Goal: Task Accomplishment & Management: Manage account settings

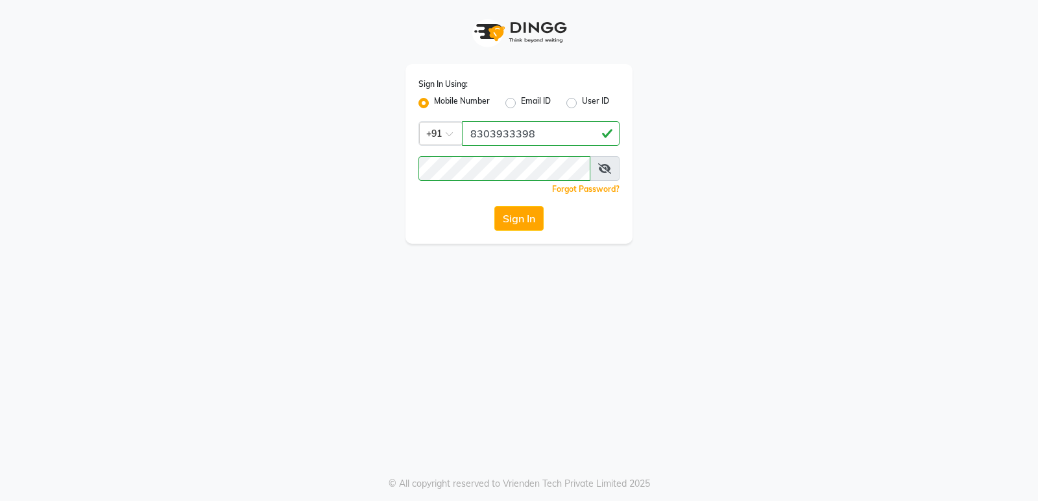
click at [515, 225] on button "Sign In" at bounding box center [518, 218] width 49 height 25
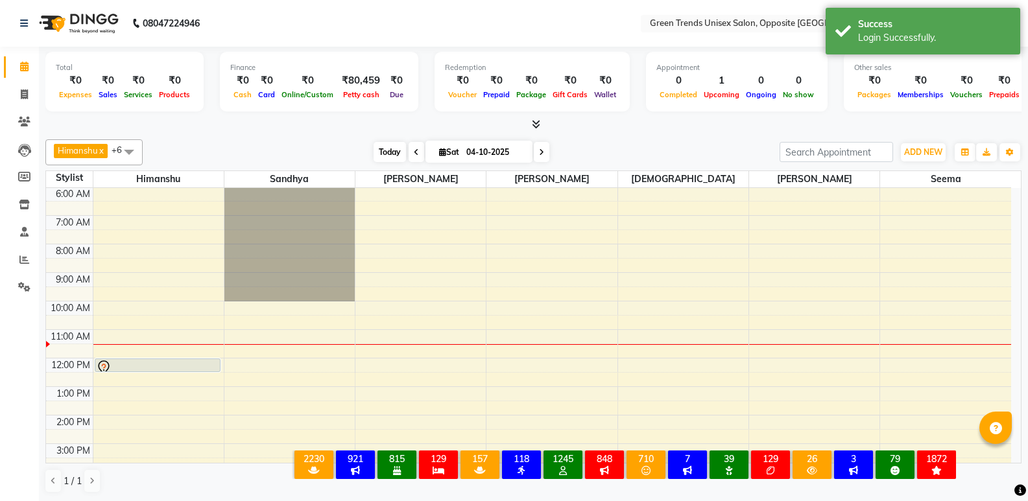
click at [387, 152] on span "Today" at bounding box center [390, 152] width 32 height 20
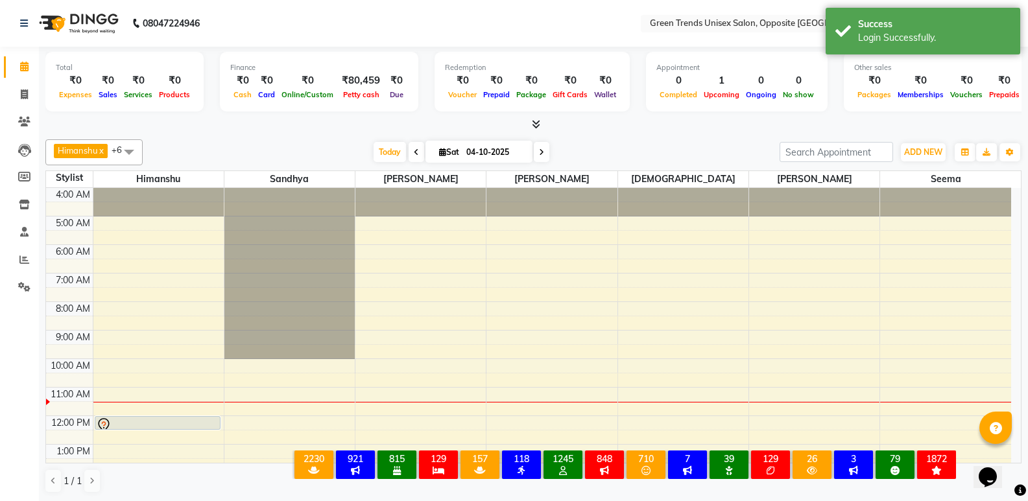
scroll to position [238, 0]
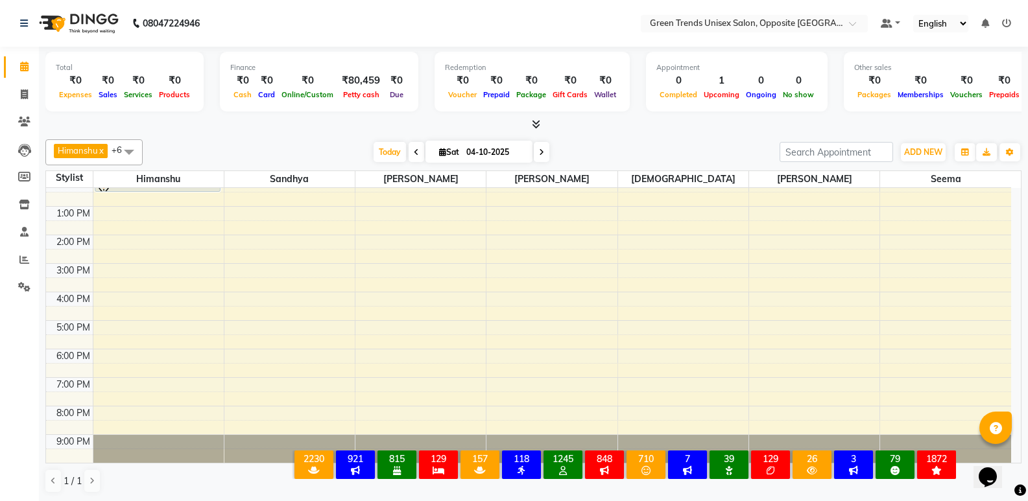
drag, startPoint x: 397, startPoint y: 147, endPoint x: 299, endPoint y: 158, distance: 98.5
click at [396, 147] on span "Today" at bounding box center [390, 152] width 32 height 20
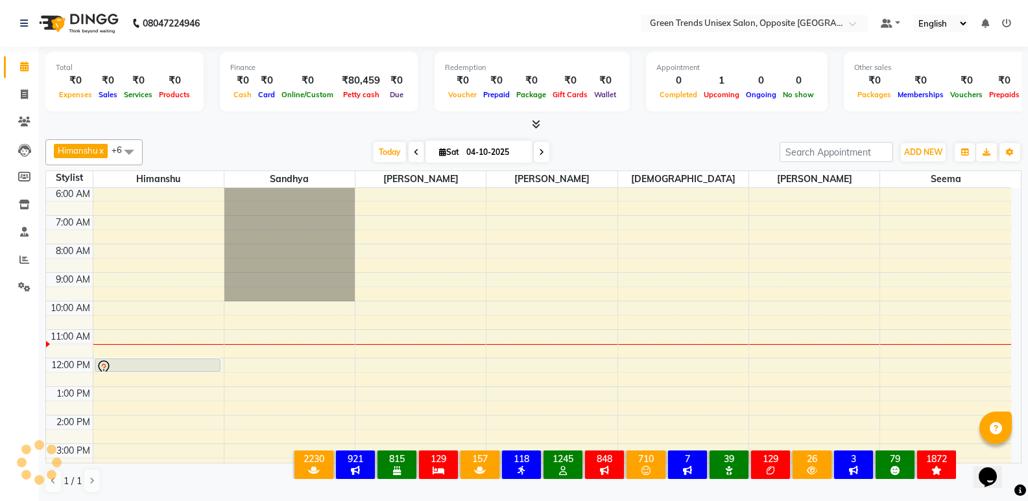
scroll to position [200, 0]
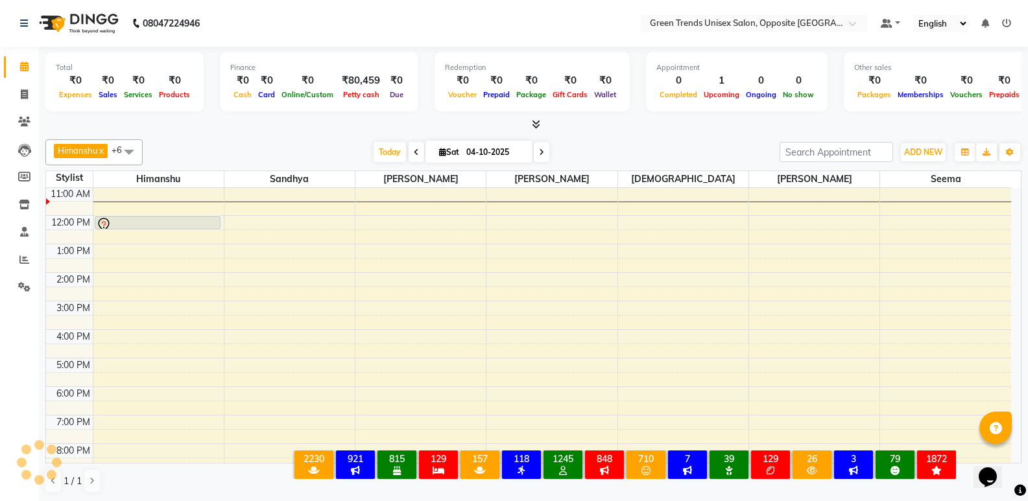
click at [287, 154] on div "[DATE] [DATE]" at bounding box center [461, 152] width 624 height 19
click at [385, 152] on span "Today" at bounding box center [390, 152] width 32 height 20
click at [381, 158] on span "Today" at bounding box center [390, 152] width 32 height 20
click at [391, 143] on span "Today" at bounding box center [390, 152] width 32 height 20
click at [276, 145] on div "[DATE] [DATE]" at bounding box center [461, 152] width 624 height 19
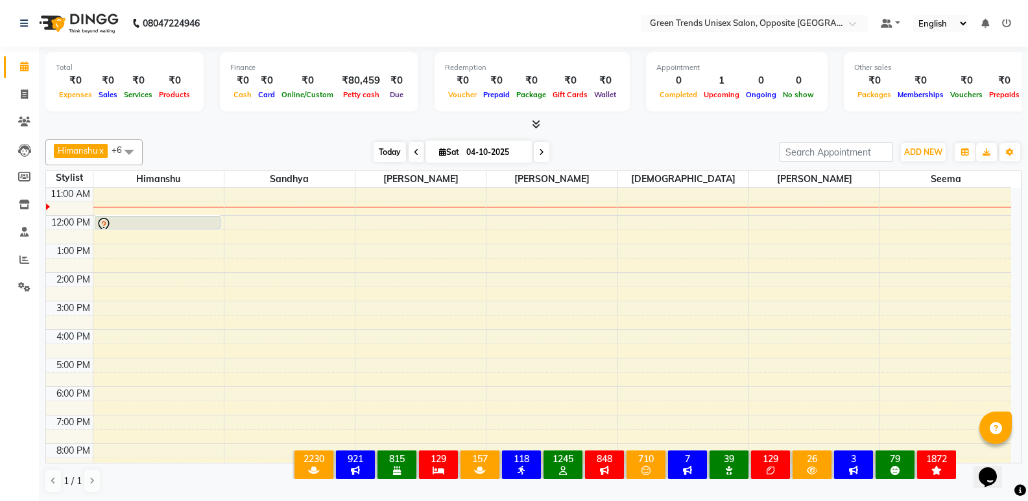
click at [377, 154] on span "Today" at bounding box center [390, 152] width 32 height 20
click at [296, 125] on div at bounding box center [533, 125] width 976 height 14
click at [386, 160] on span "Today" at bounding box center [390, 152] width 32 height 20
click at [396, 152] on span "Today" at bounding box center [390, 152] width 32 height 20
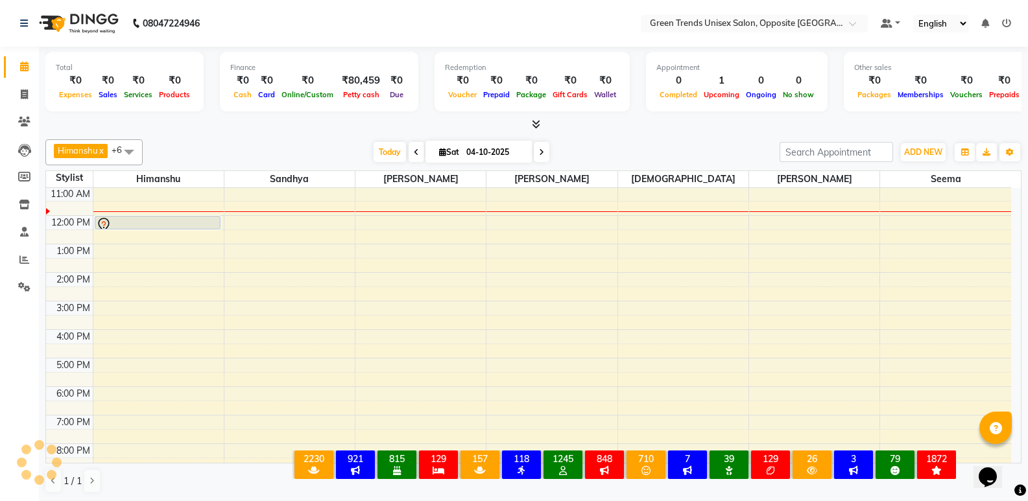
click at [434, 124] on div at bounding box center [533, 125] width 976 height 14
click at [375, 151] on span "Today" at bounding box center [390, 152] width 32 height 20
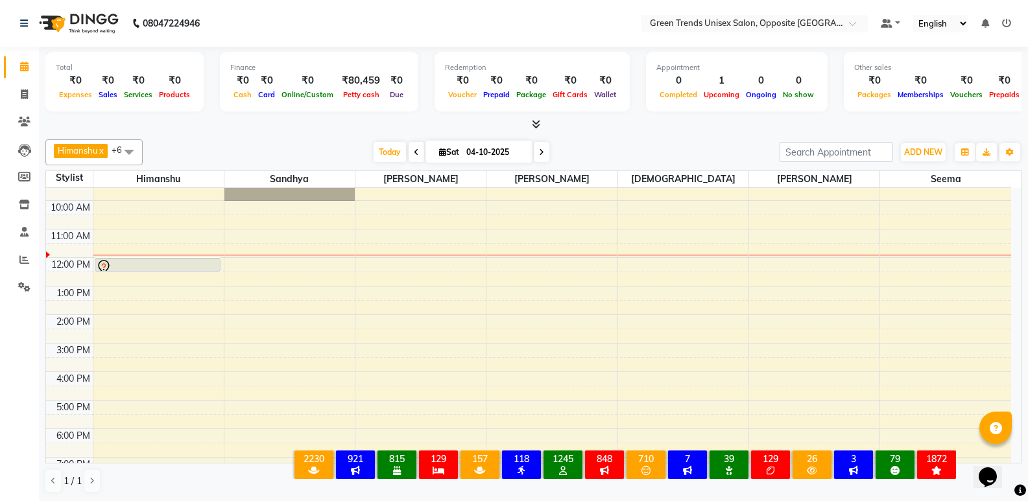
scroll to position [136, 0]
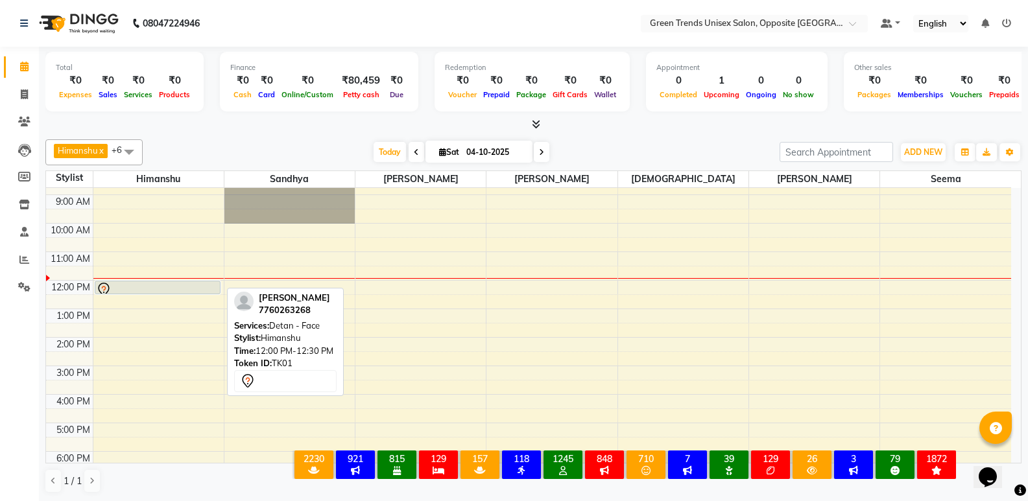
click at [184, 286] on div at bounding box center [157, 290] width 123 height 16
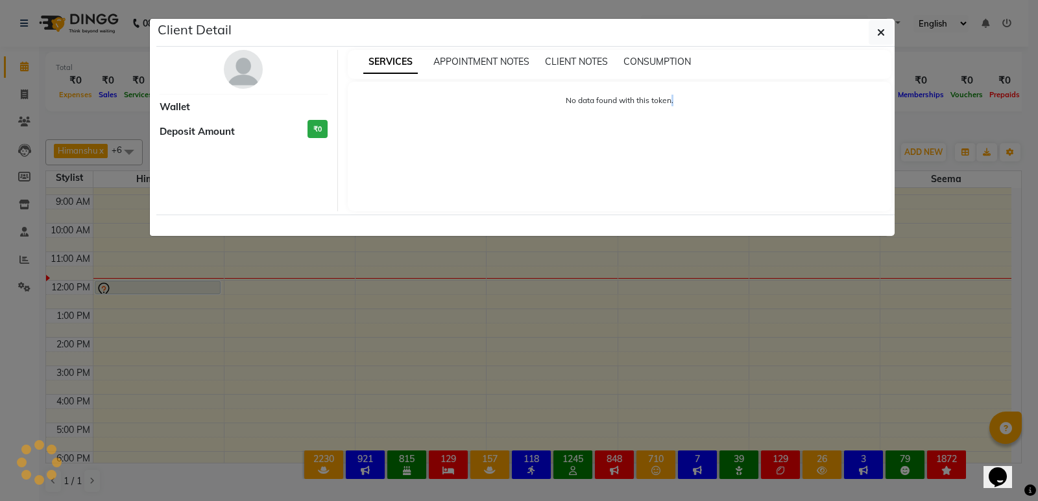
select select "7"
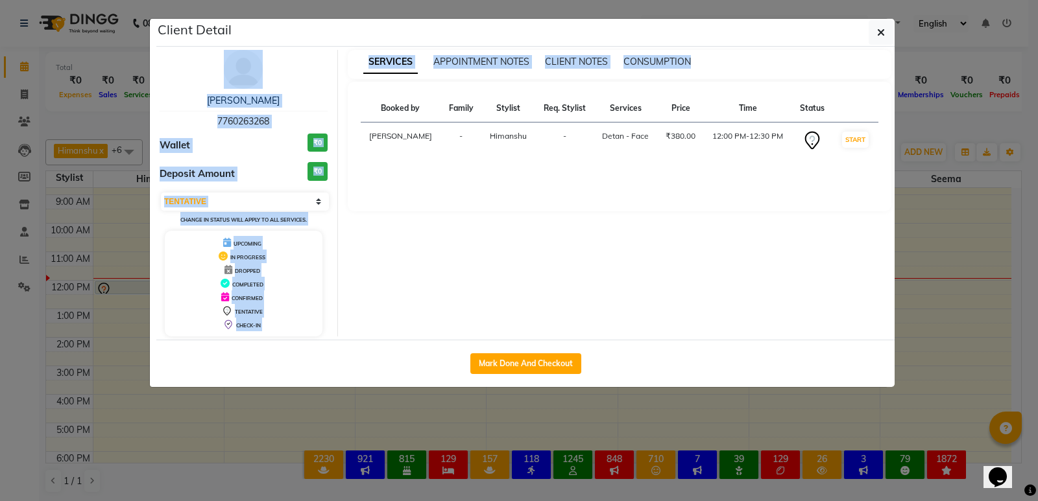
click at [182, 329] on ngb-modal-window "Client Detail [PERSON_NAME] 7760263268 Wallet ₹0 Deposit Amount ₹0 Select IN SE…" at bounding box center [519, 250] width 1038 height 501
click at [184, 324] on div "Client Detail [PERSON_NAME] 7760263268 Wallet ₹0 Deposit Amount ₹0 Select IN SE…" at bounding box center [525, 203] width 738 height 368
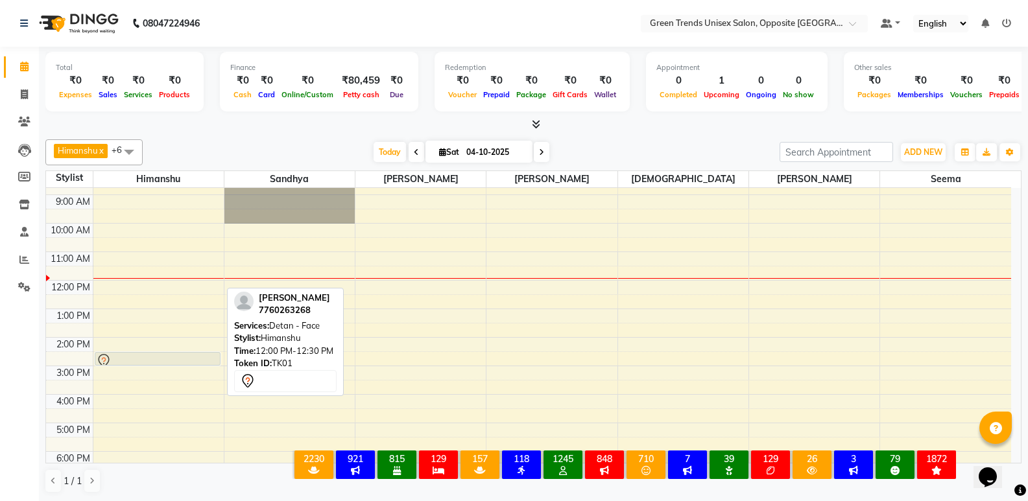
drag, startPoint x: 209, startPoint y: 289, endPoint x: 196, endPoint y: 355, distance: 68.1
click at [196, 355] on div "[PERSON_NAME], TK01, 12:00 PM-12:30 PM, Detan - Face [PERSON_NAME], TK01, 12:00…" at bounding box center [158, 309] width 130 height 513
click at [196, 355] on div at bounding box center [157, 361] width 123 height 16
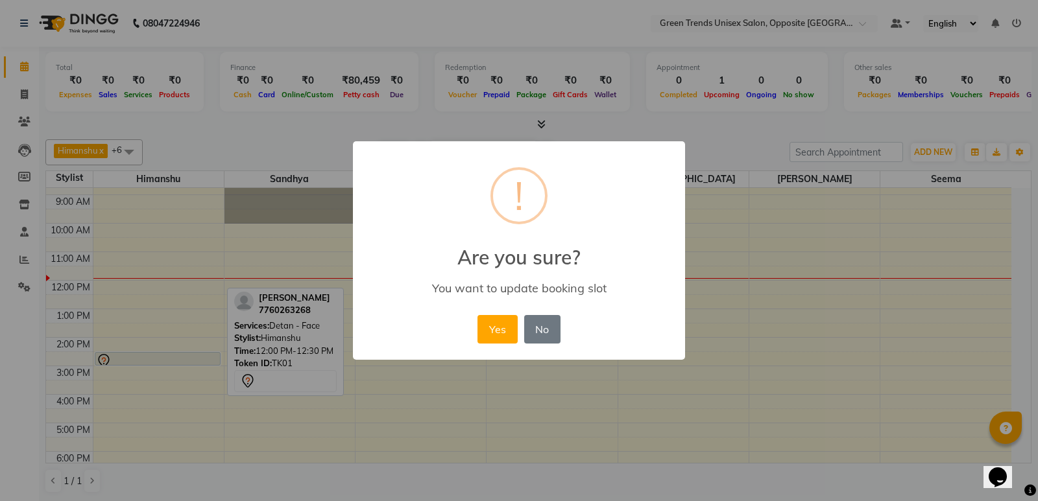
click at [485, 331] on button "Yes" at bounding box center [497, 329] width 40 height 29
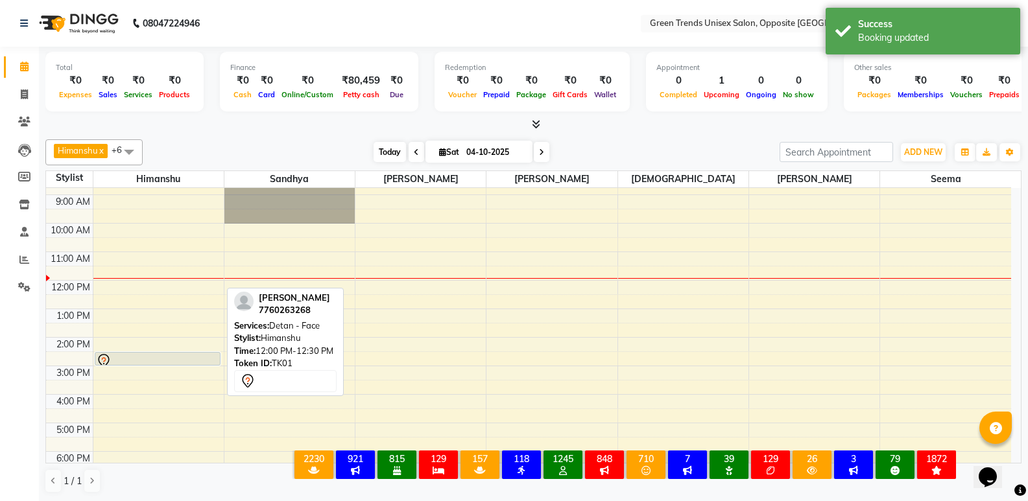
click at [389, 155] on span "Today" at bounding box center [390, 152] width 32 height 20
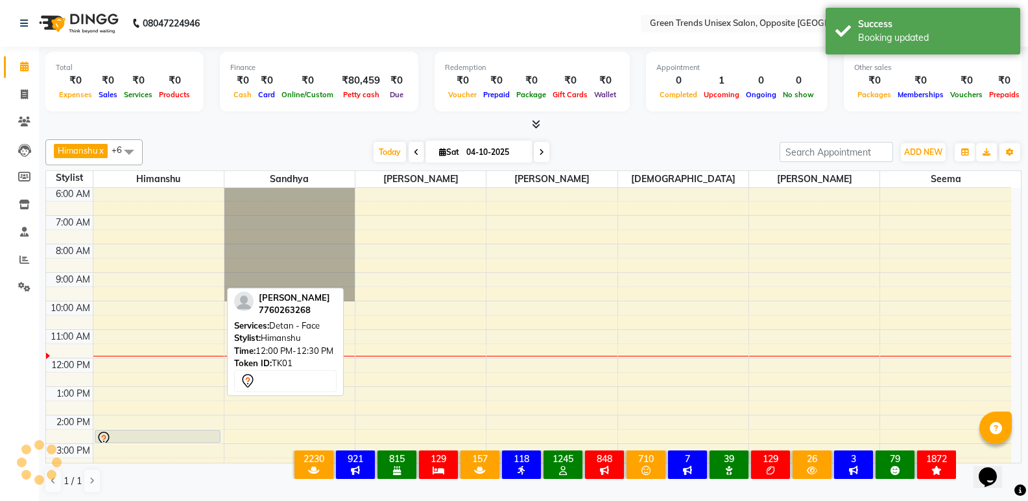
scroll to position [200, 0]
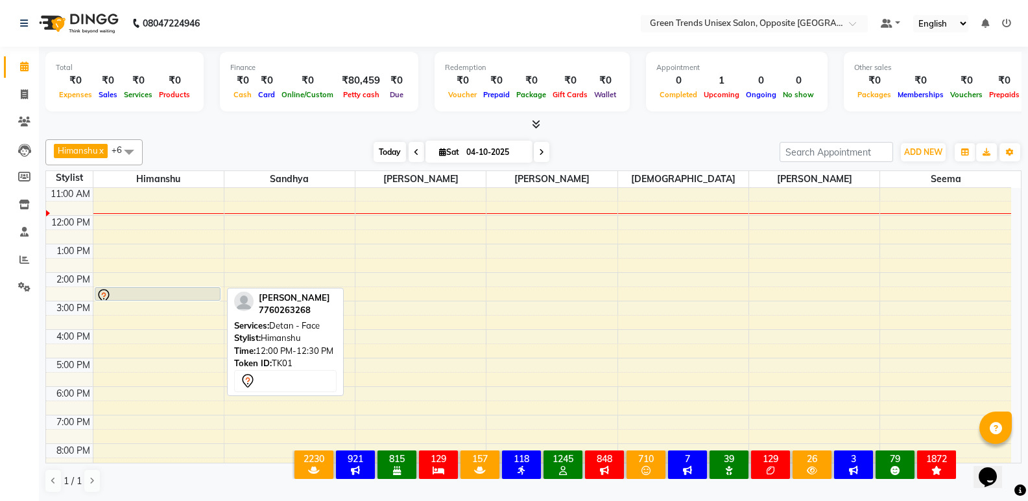
click at [390, 156] on span "Today" at bounding box center [390, 152] width 32 height 20
click at [385, 136] on div "[PERSON_NAME] x [PERSON_NAME] x [PERSON_NAME] x [PERSON_NAME] x [PERSON_NAME] x…" at bounding box center [533, 316] width 976 height 365
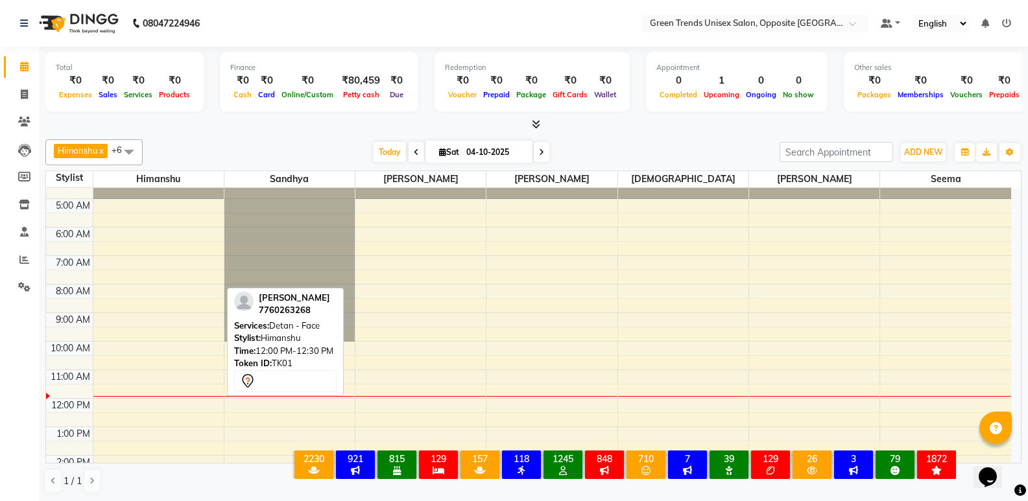
scroll to position [14, 0]
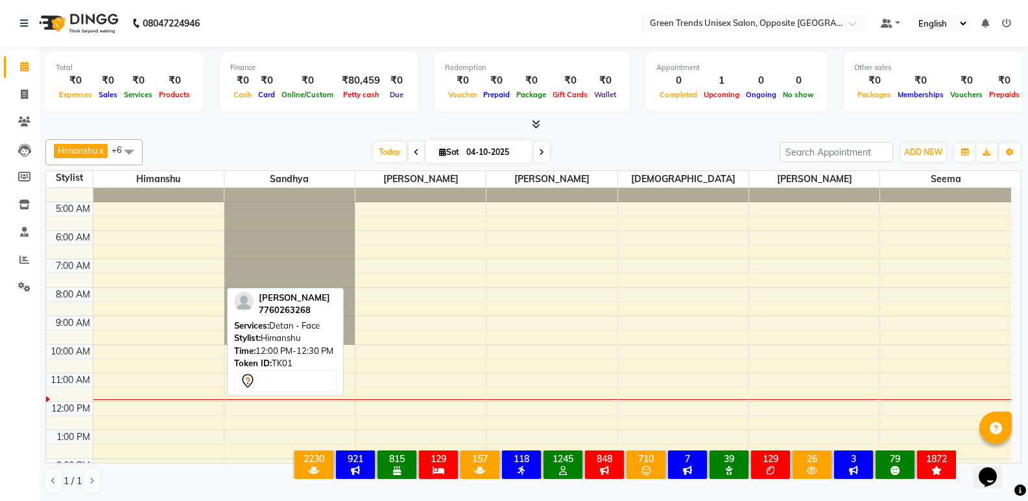
click at [1027, 230] on div "Total ₹0 Expenses ₹0 Sales ₹0 Services ₹0 Products Finance ₹0 Cash ₹0 Card ₹0 O…" at bounding box center [533, 274] width 989 height 455
click at [387, 149] on span "Today" at bounding box center [390, 152] width 32 height 20
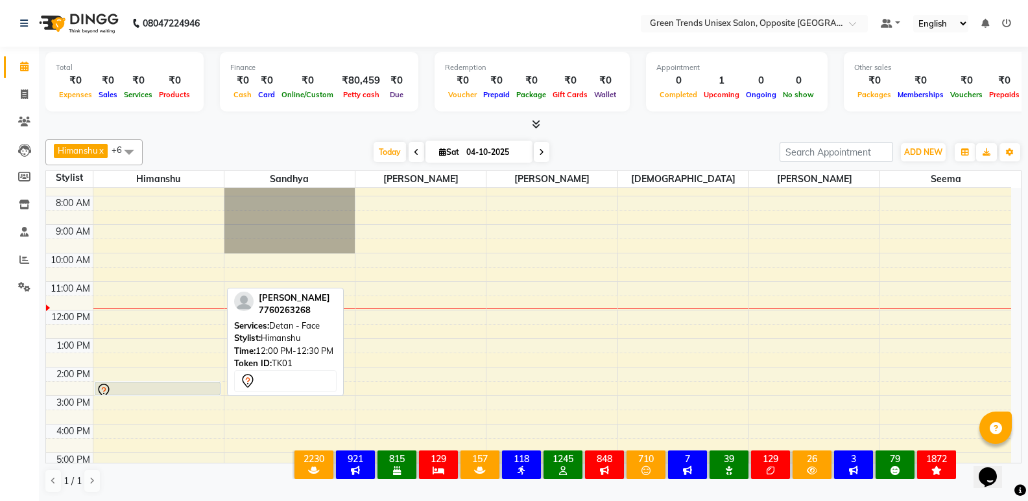
scroll to position [111, 0]
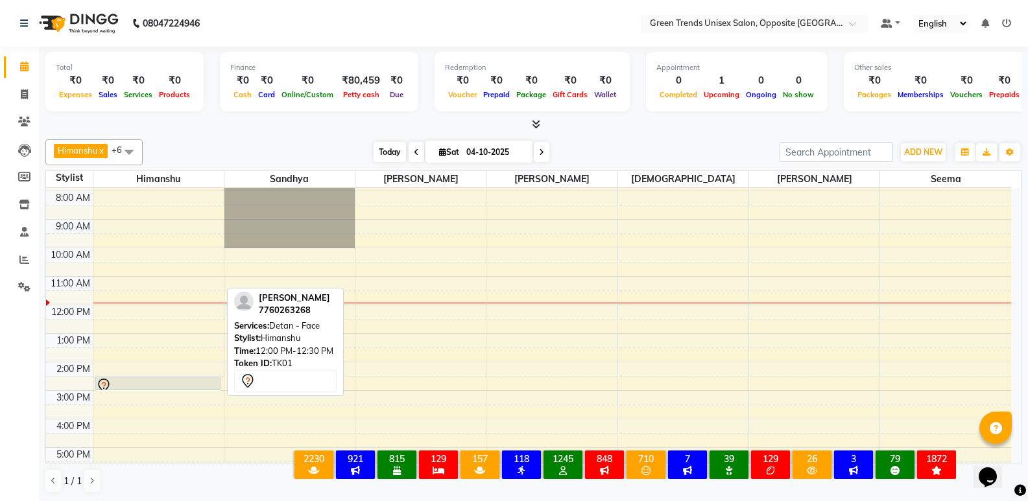
click at [387, 158] on span "Today" at bounding box center [390, 152] width 32 height 20
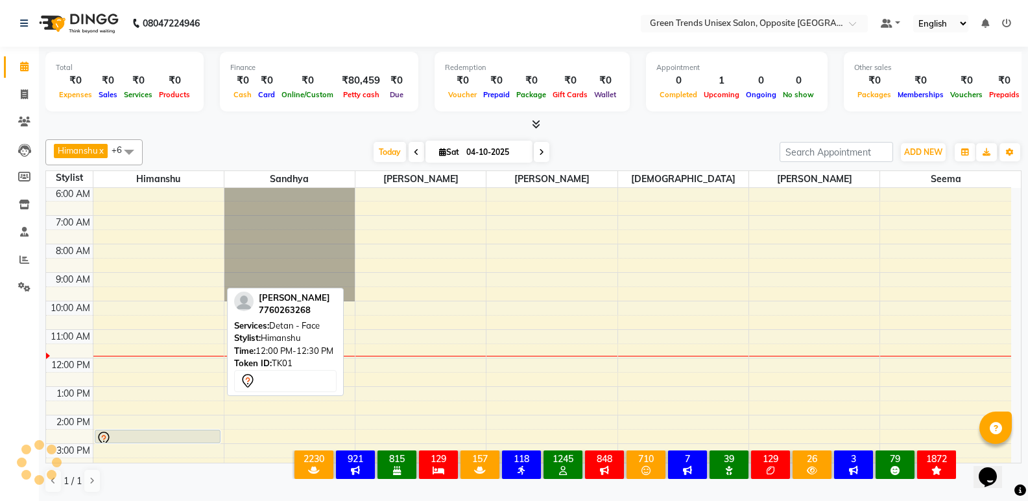
click at [361, 147] on div "[DATE] [DATE]" at bounding box center [461, 152] width 624 height 19
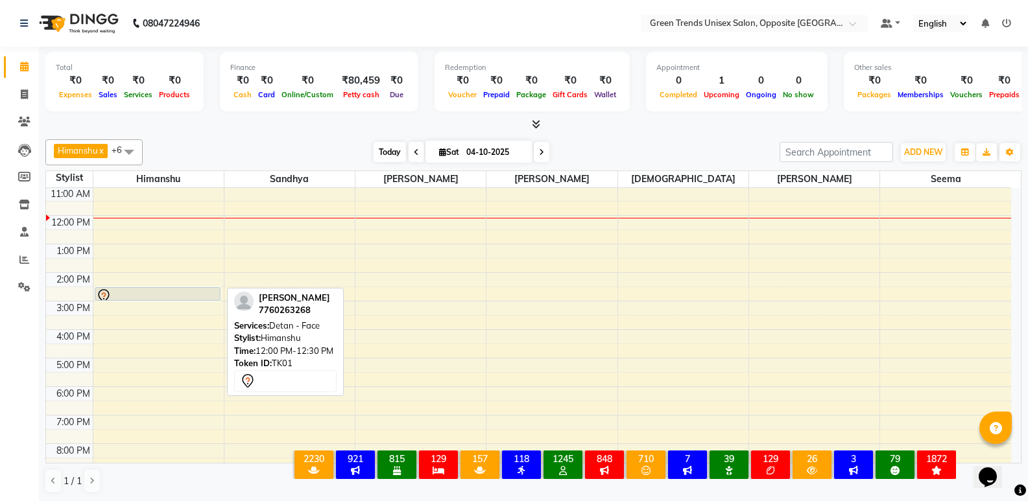
click at [390, 151] on span "Today" at bounding box center [390, 152] width 32 height 20
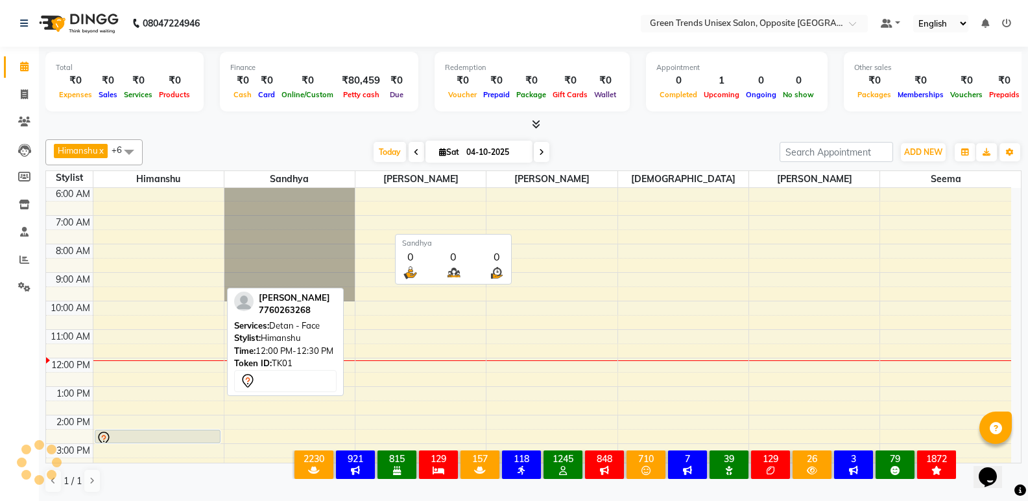
scroll to position [229, 0]
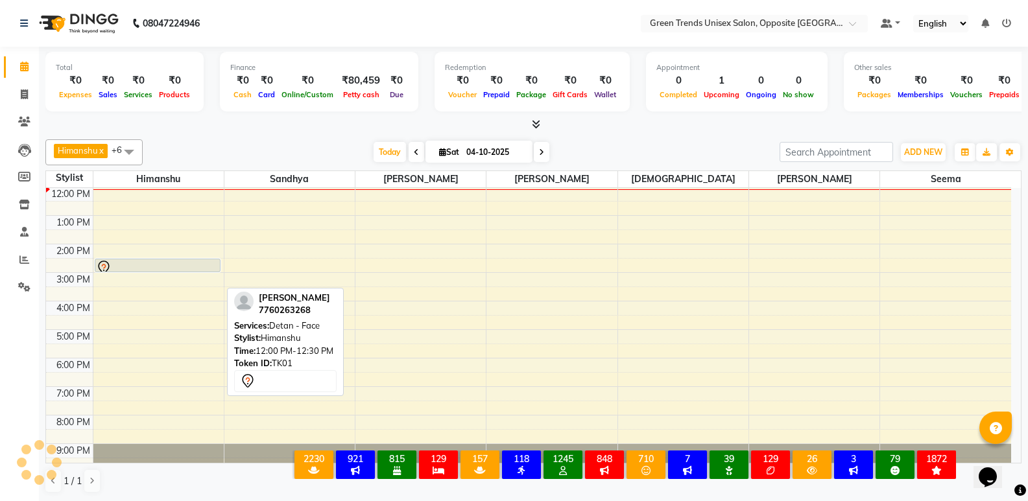
click at [305, 132] on div "Total ₹0 Expenses ₹0 Sales ₹0 Services ₹0 Products Finance ₹0 Cash ₹0 Card ₹0 O…" at bounding box center [533, 274] width 989 height 455
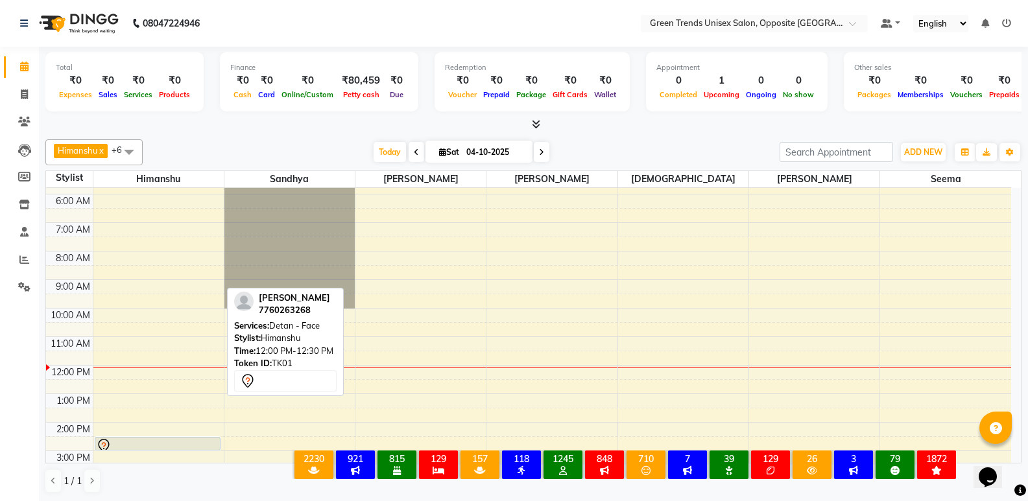
scroll to position [238, 0]
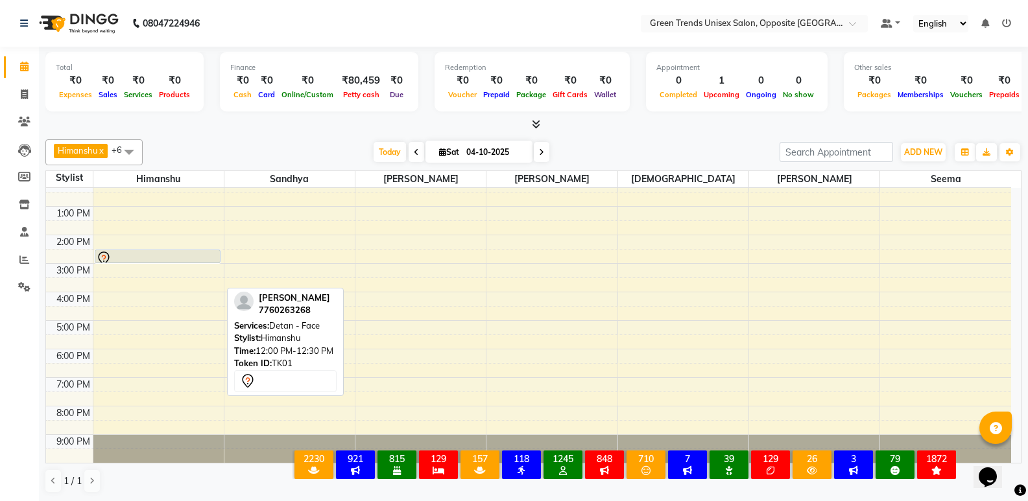
drag, startPoint x: 1013, startPoint y: 349, endPoint x: 1, endPoint y: 8, distance: 1068.2
click at [354, 143] on div "[DATE] [DATE]" at bounding box center [461, 152] width 624 height 19
click at [387, 147] on span "Today" at bounding box center [390, 152] width 32 height 20
click at [386, 147] on span "Today" at bounding box center [390, 152] width 32 height 20
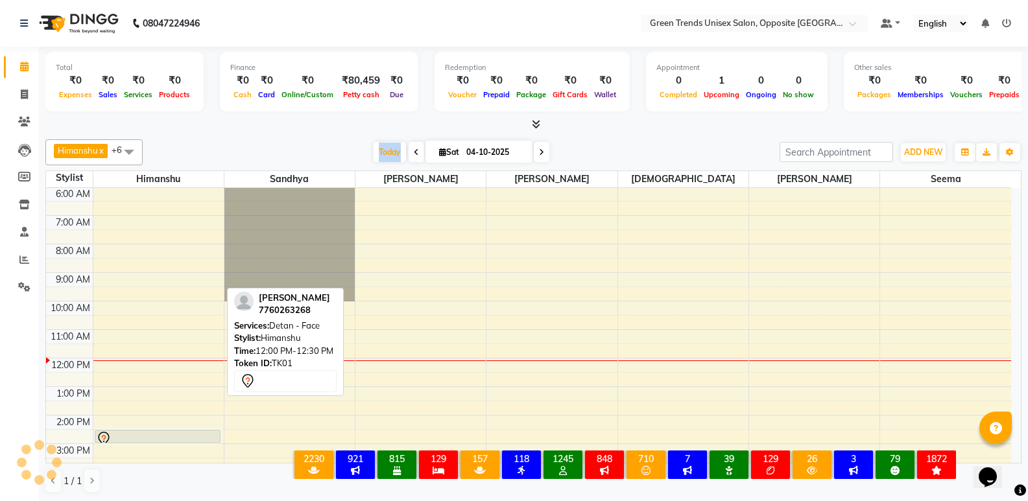
scroll to position [229, 0]
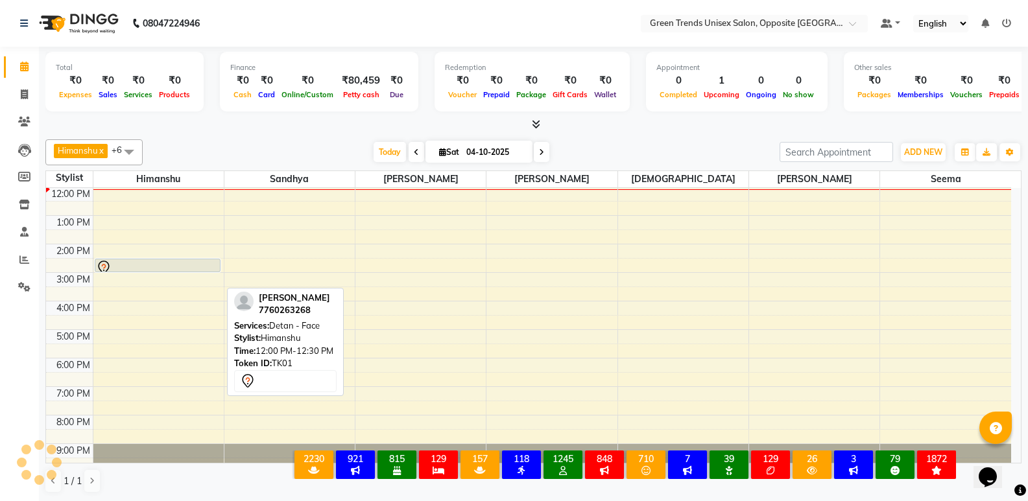
click at [352, 123] on div at bounding box center [533, 125] width 976 height 14
drag, startPoint x: 374, startPoint y: 147, endPoint x: 373, endPoint y: 161, distance: 14.3
click at [372, 164] on div "[PERSON_NAME] x [PERSON_NAME] x [PERSON_NAME] x [PERSON_NAME] x [PERSON_NAME] x…" at bounding box center [533, 152] width 976 height 26
click at [378, 150] on span "Today" at bounding box center [390, 152] width 32 height 20
drag, startPoint x: 379, startPoint y: 153, endPoint x: 385, endPoint y: 149, distance: 7.0
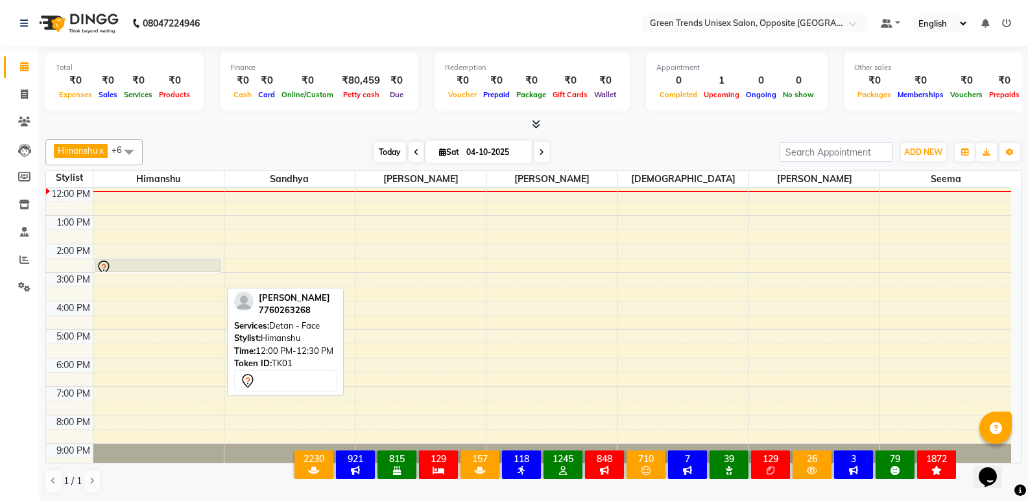
click at [382, 150] on span "Today" at bounding box center [390, 152] width 32 height 20
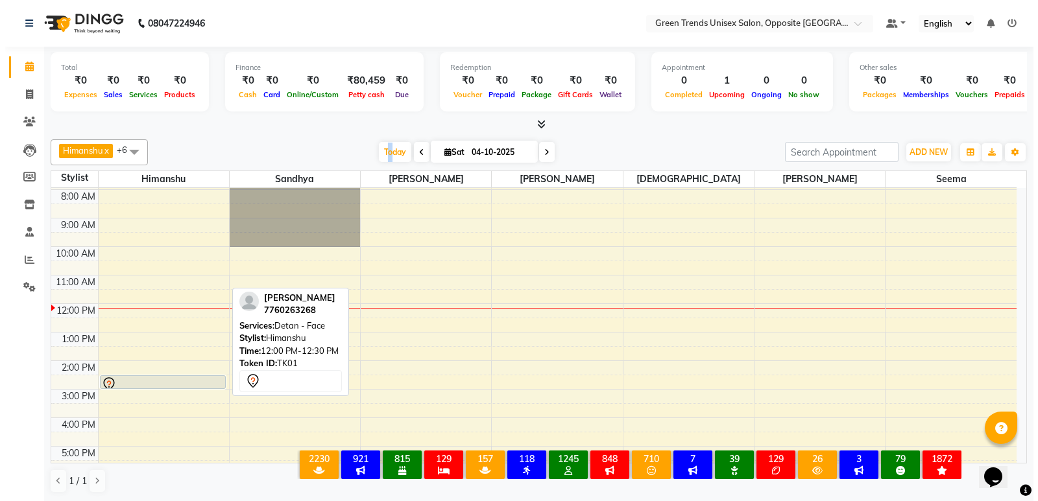
scroll to position [99, 0]
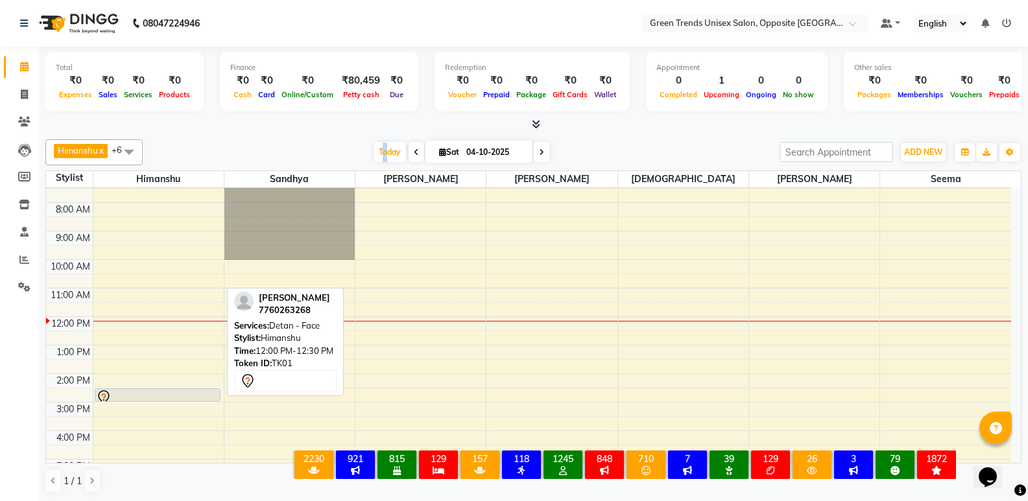
click at [401, 324] on div "4:00 AM 5:00 AM 6:00 AM 7:00 AM 8:00 AM 9:00 AM 10:00 AM 11:00 AM 12:00 PM 1:00…" at bounding box center [528, 345] width 965 height 513
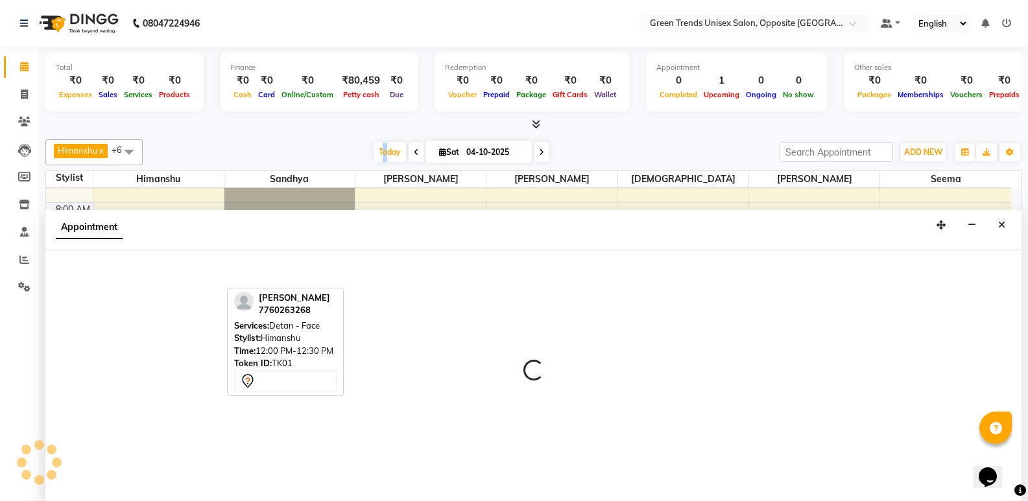
select select "89786"
select select "720"
select select "tentative"
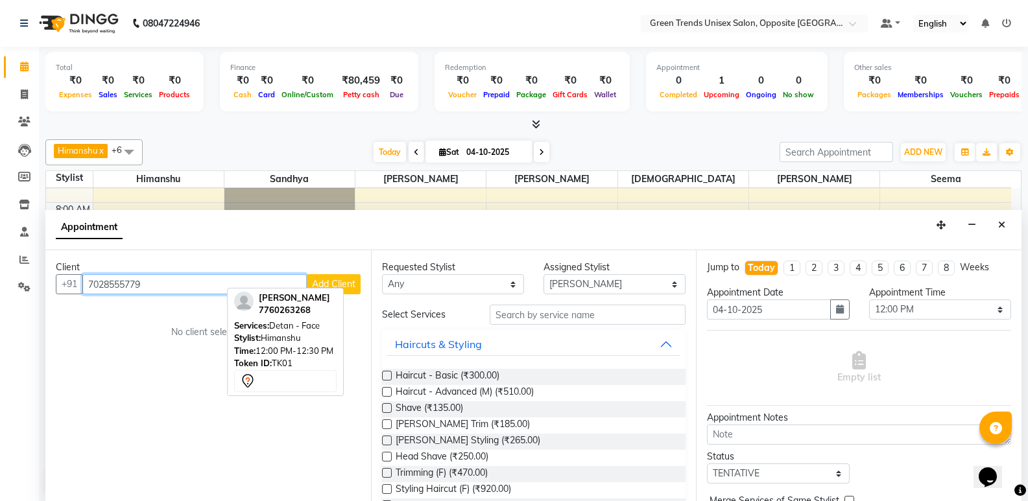
type input "7028555779"
click at [348, 284] on span "Add Client" at bounding box center [333, 284] width 43 height 12
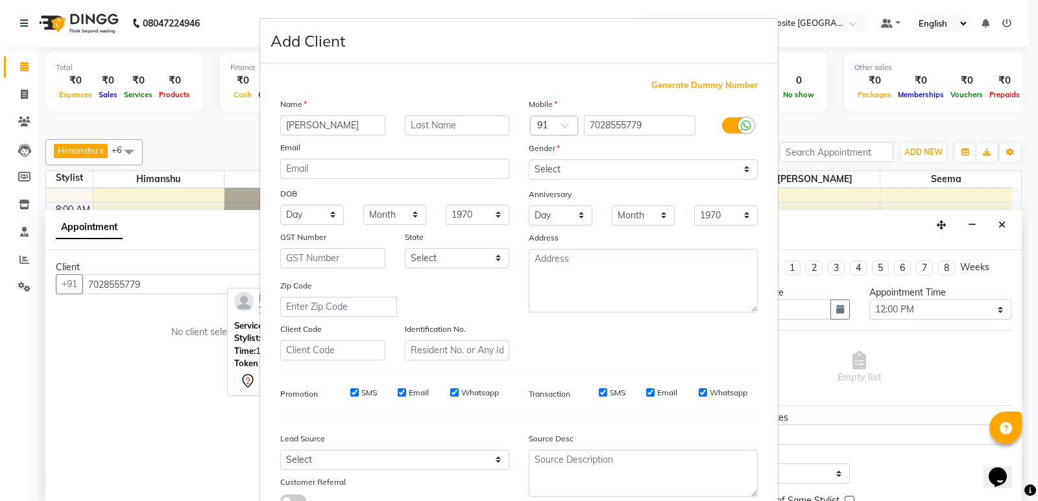
type input "[PERSON_NAME]"
click at [606, 174] on select "Select [DEMOGRAPHIC_DATA] [DEMOGRAPHIC_DATA] Other Prefer Not To Say" at bounding box center [643, 170] width 229 height 20
select select "[DEMOGRAPHIC_DATA]"
click at [529, 160] on select "Select [DEMOGRAPHIC_DATA] [DEMOGRAPHIC_DATA] Other Prefer Not To Say" at bounding box center [643, 170] width 229 height 20
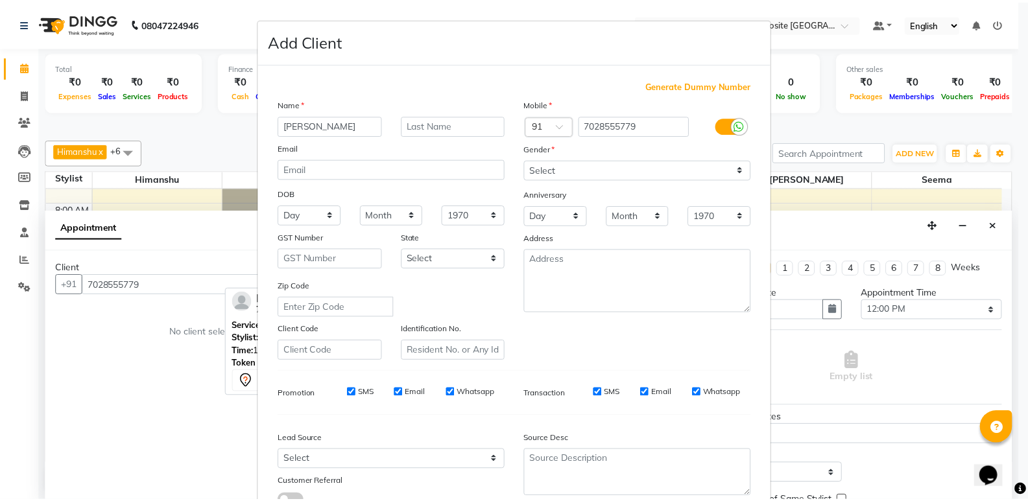
scroll to position [97, 0]
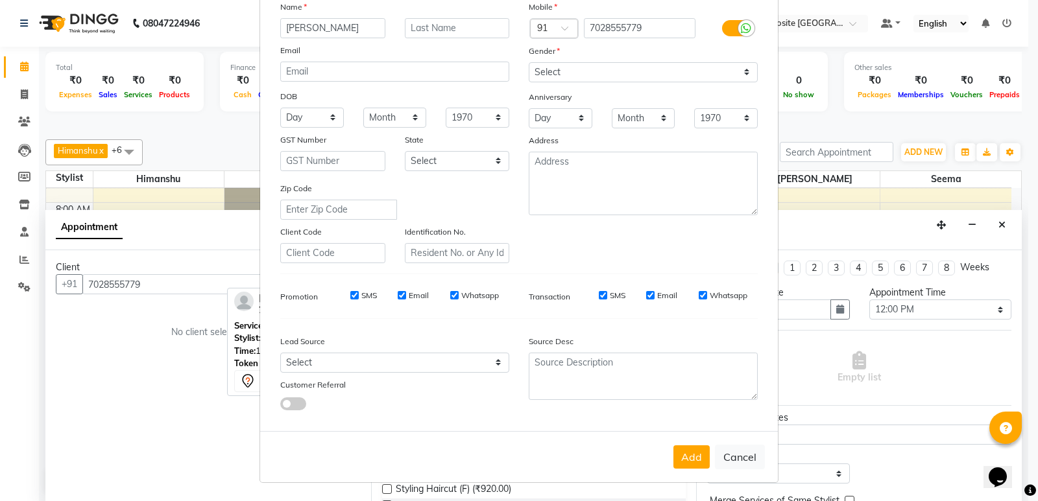
click at [1007, 271] on ngb-modal-window "Add Client Generate Dummy Number Name [PERSON_NAME] Email DOB Day 01 02 03 04 0…" at bounding box center [519, 250] width 1038 height 501
click at [683, 449] on button "Add" at bounding box center [691, 457] width 36 height 23
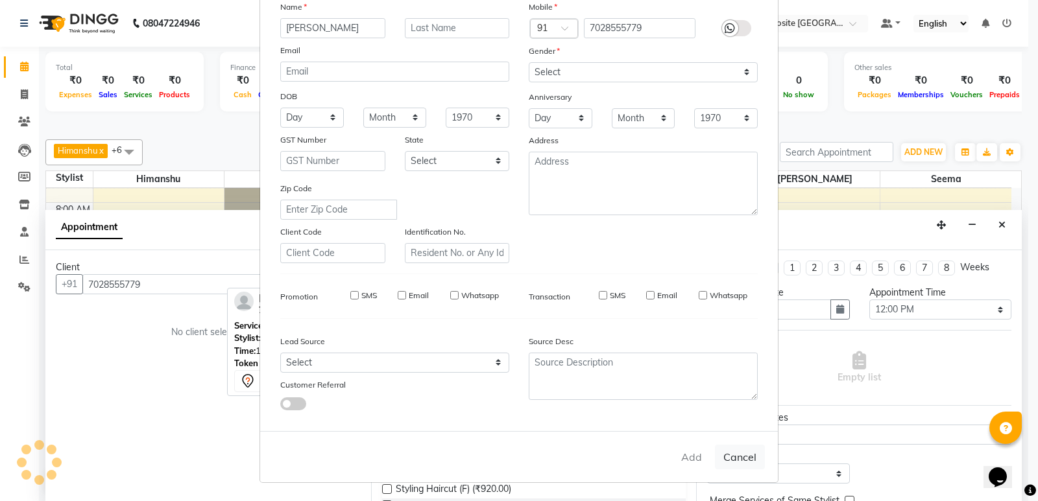
type input "70******79"
select select
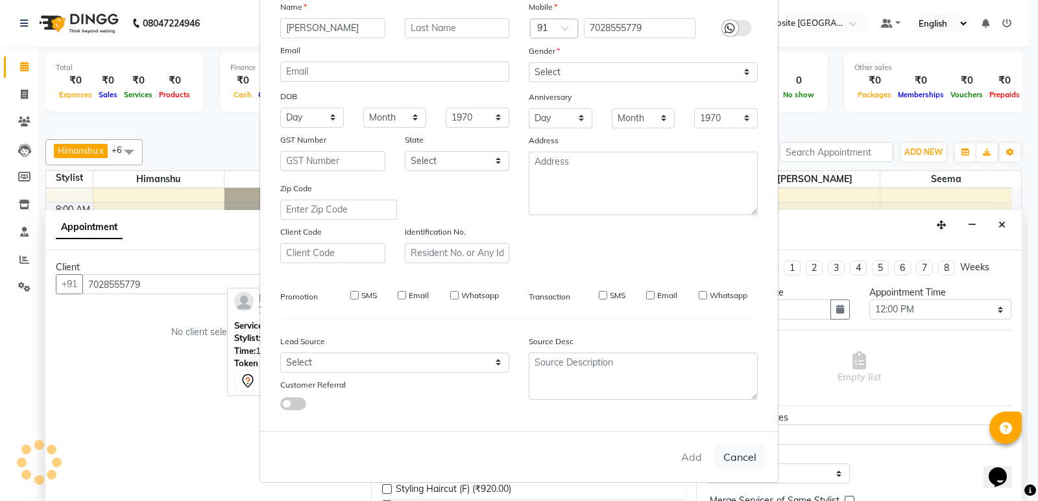
select select
checkbox input "false"
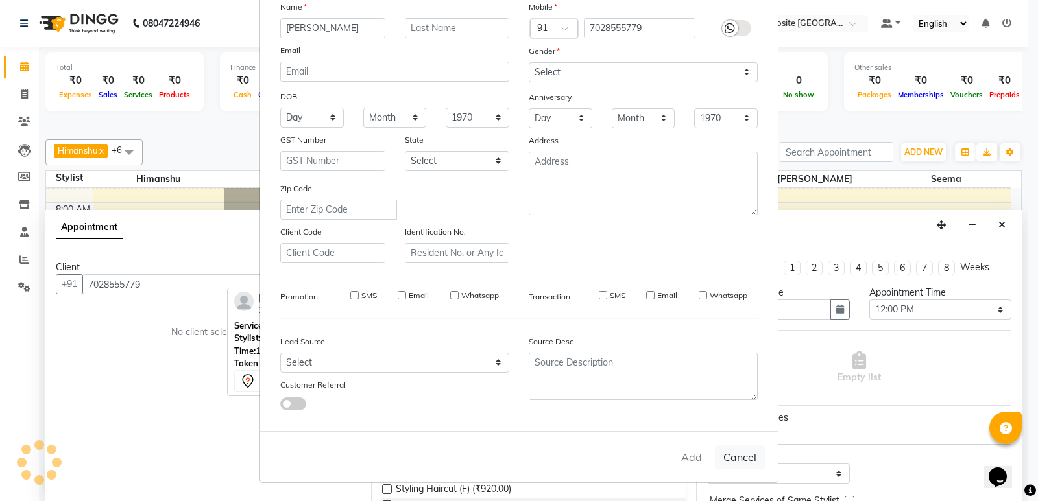
checkbox input "false"
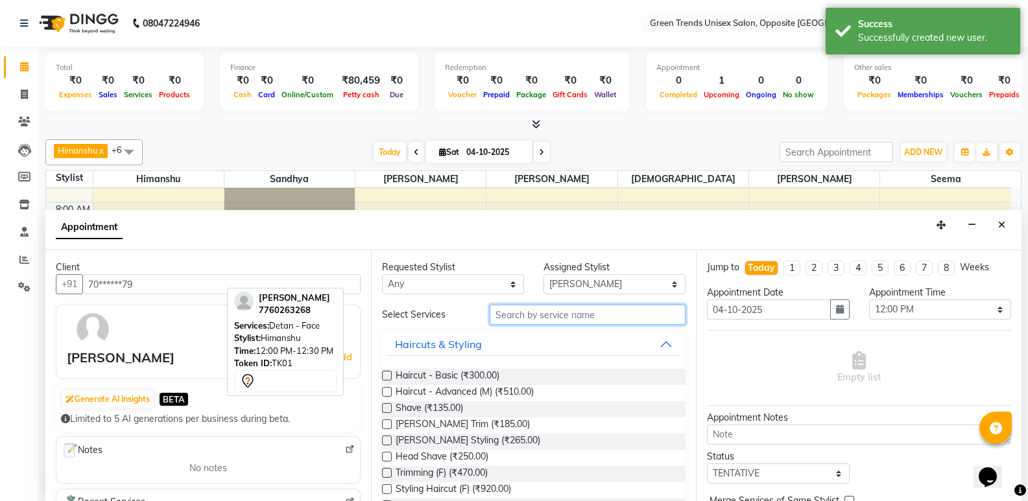
click at [564, 322] on input "text" at bounding box center [588, 315] width 196 height 20
click at [383, 440] on label at bounding box center [387, 441] width 10 height 10
click at [383, 440] on input "checkbox" at bounding box center [386, 442] width 8 height 8
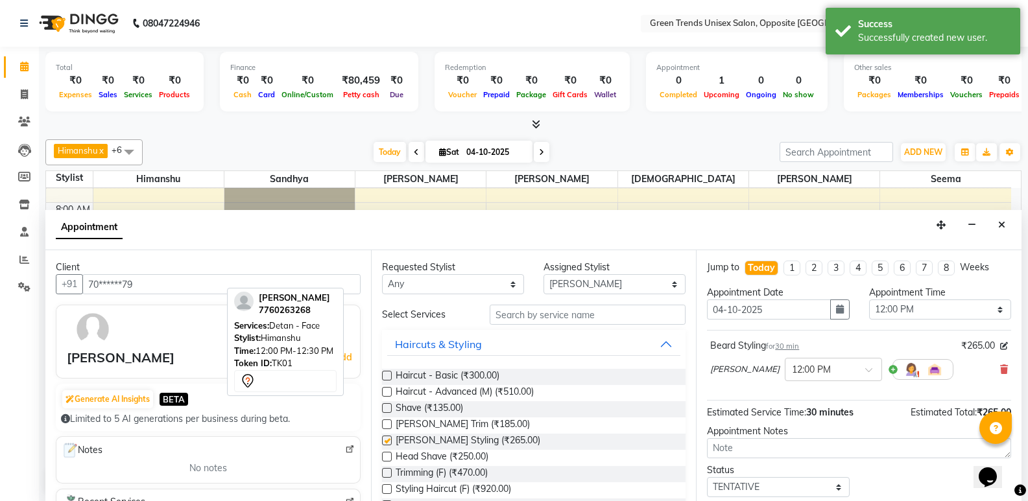
checkbox input "false"
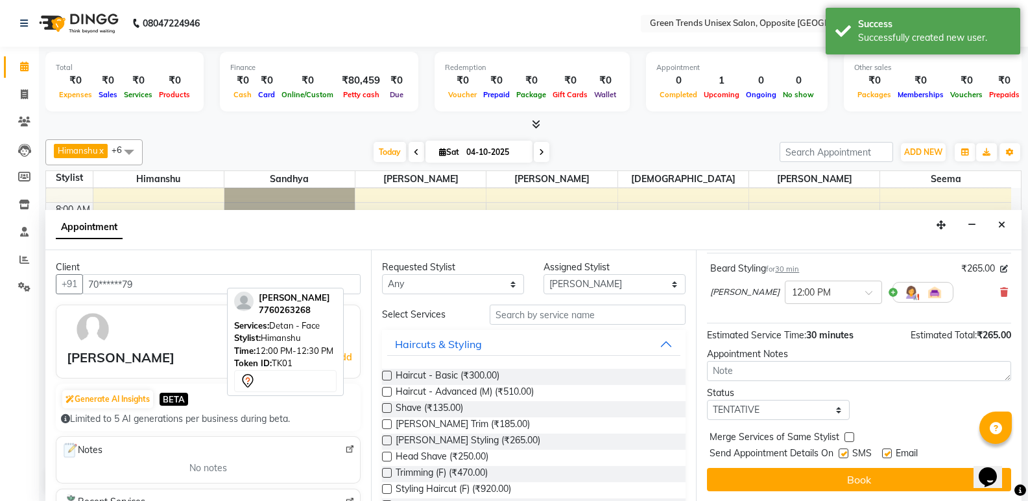
click at [929, 395] on div "Status Select TENTATIVE CONFIRM CHECK-IN UPCOMING" at bounding box center [859, 404] width 324 height 34
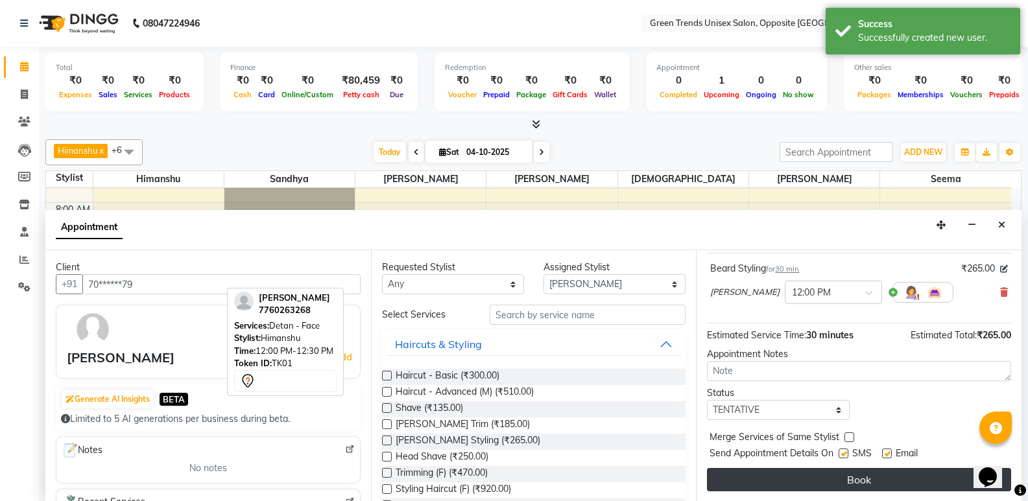
click at [888, 478] on button "Book" at bounding box center [859, 479] width 304 height 23
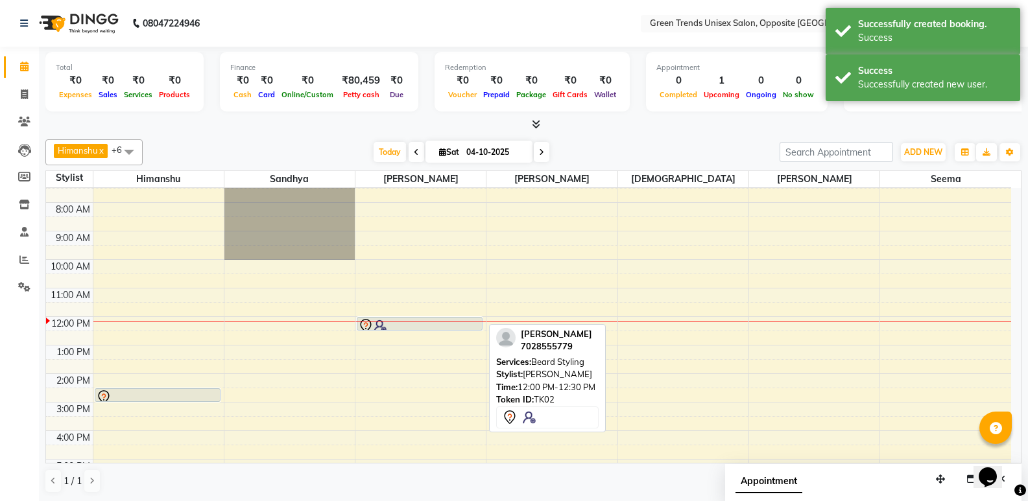
click at [431, 323] on div at bounding box center [419, 326] width 123 height 16
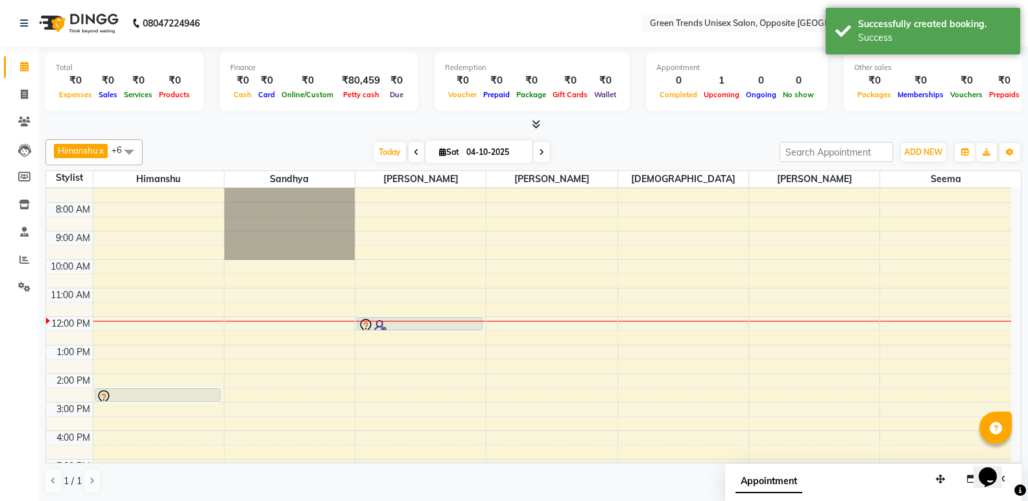
click at [432, 320] on div at bounding box center [419, 326] width 123 height 16
select select "7"
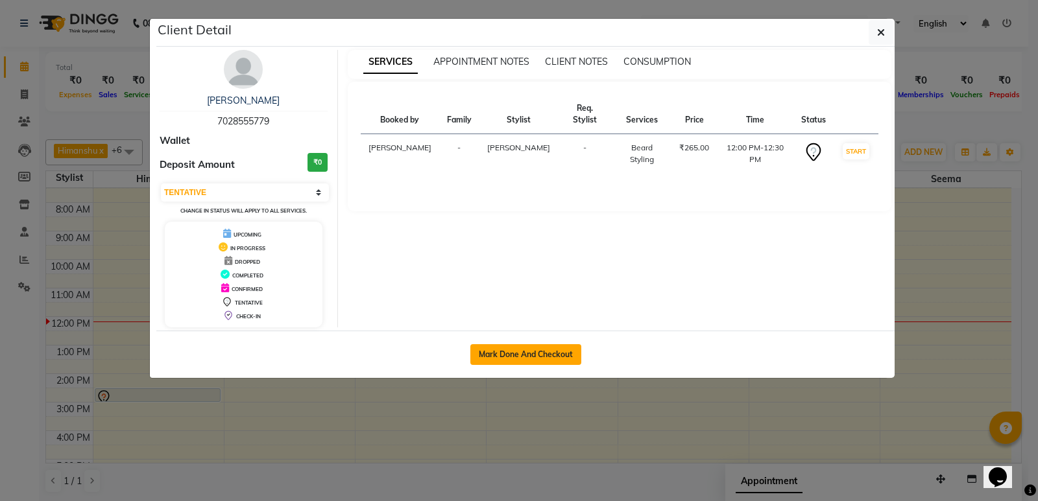
click at [517, 352] on button "Mark Done And Checkout" at bounding box center [525, 354] width 111 height 21
select select "service"
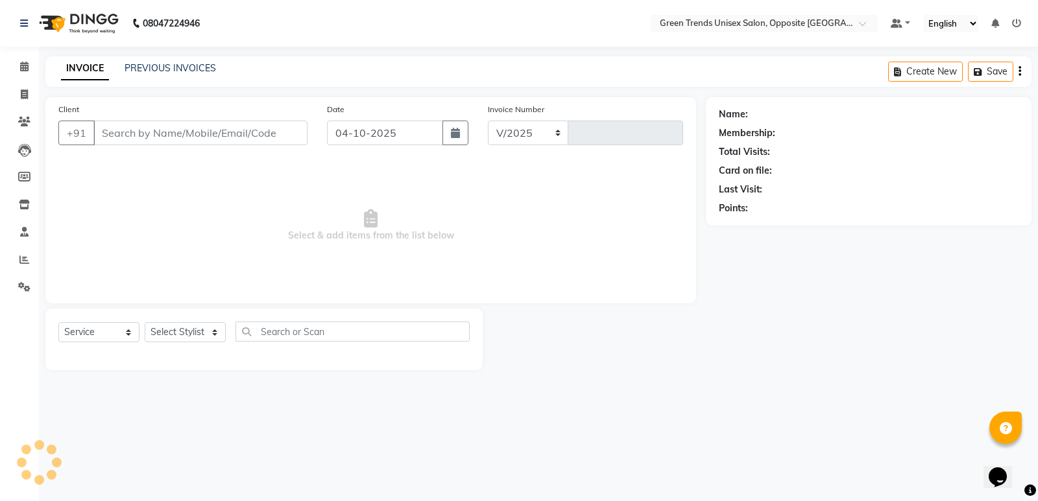
select select "5225"
type input "1300"
type input "70******79"
select select "89786"
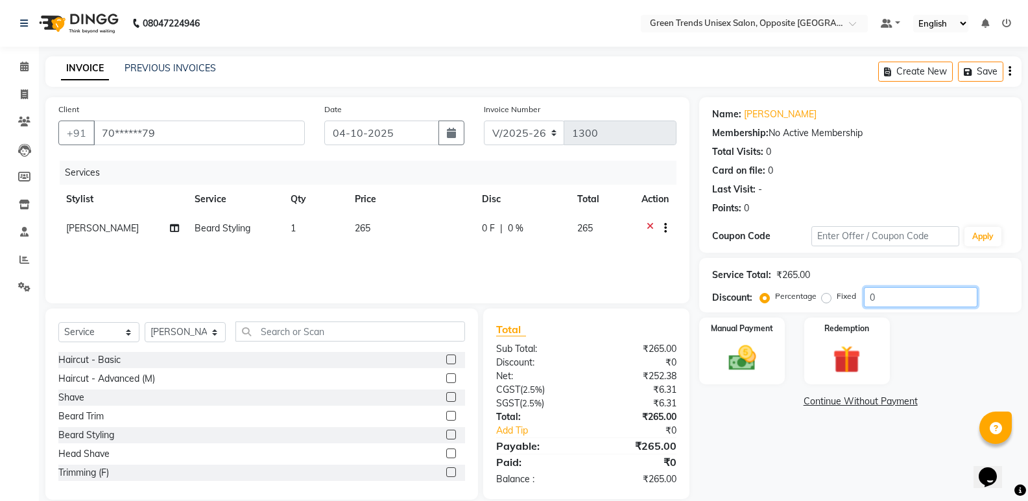
click at [890, 305] on input "0" at bounding box center [921, 297] width 114 height 20
type input "010"
click at [761, 415] on div "Name: [PERSON_NAME] Membership: No Active Membership Total Visits: 0 Card on fi…" at bounding box center [865, 298] width 332 height 403
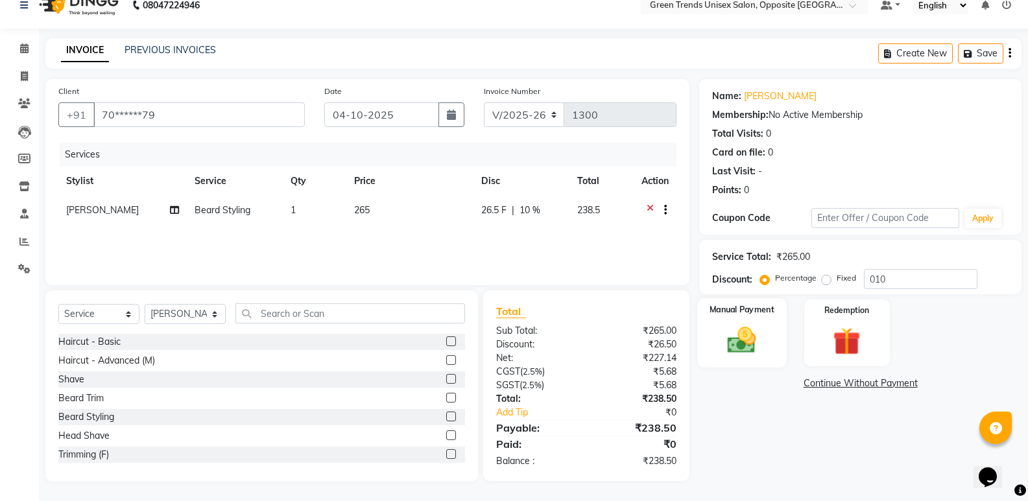
click at [728, 366] on div "Manual Payment" at bounding box center [742, 332] width 89 height 69
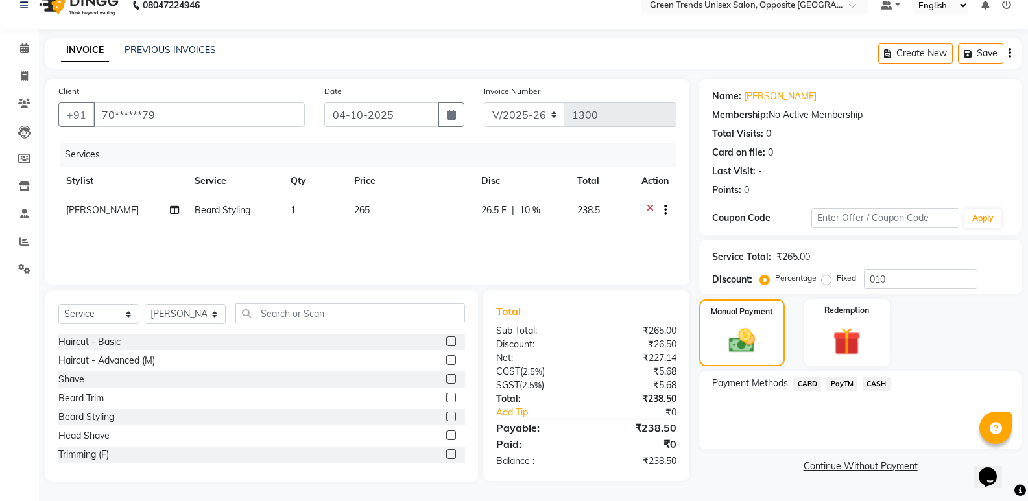
click at [840, 390] on span "PayTM" at bounding box center [841, 384] width 31 height 15
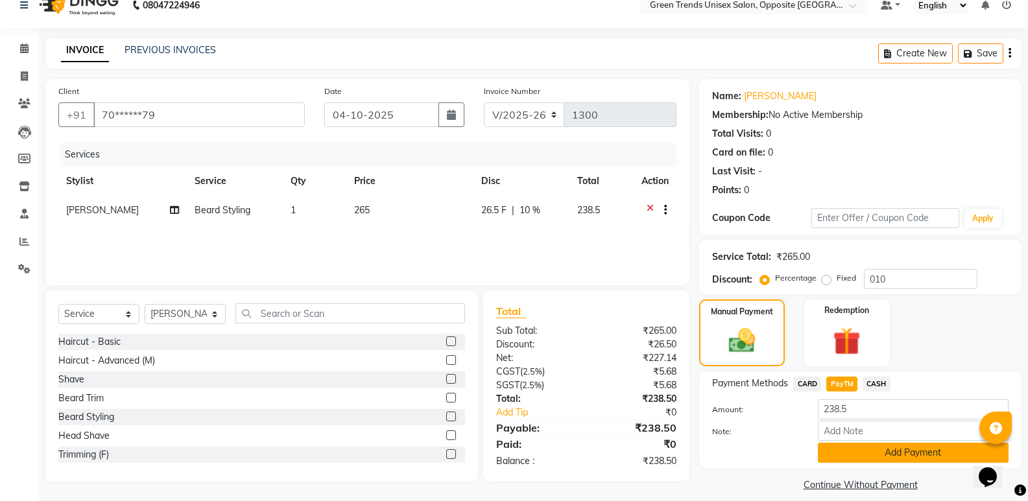
click at [874, 453] on button "Add Payment" at bounding box center [913, 453] width 191 height 20
click at [874, 453] on div "Name: [PERSON_NAME] Membership: No Active Membership Total Visits: 0 Card on fi…" at bounding box center [865, 287] width 332 height 416
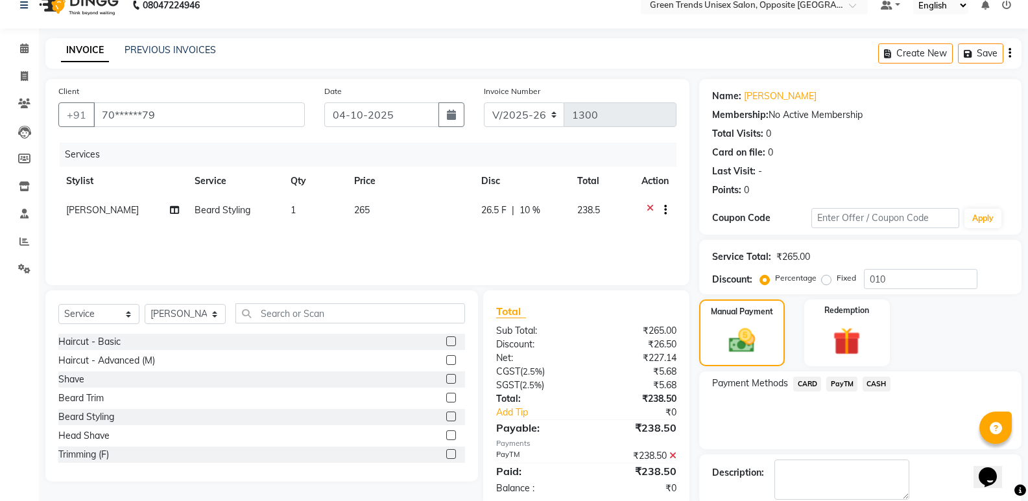
scroll to position [86, 0]
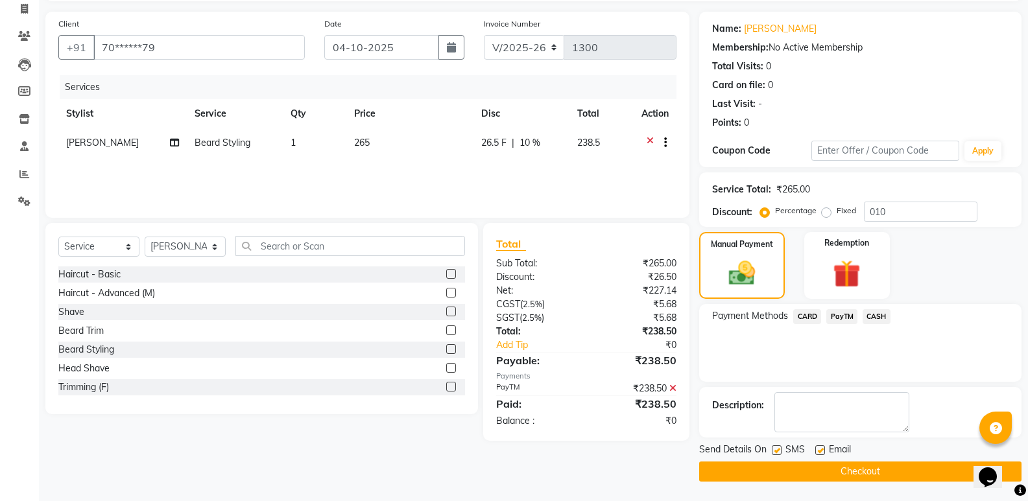
click at [802, 473] on button "Checkout" at bounding box center [860, 472] width 322 height 20
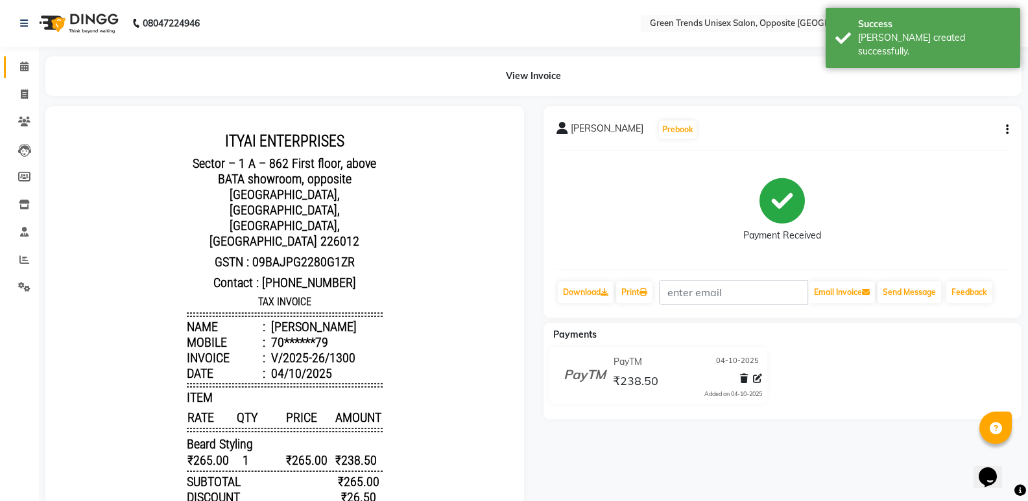
click at [14, 59] on link "Calendar" at bounding box center [19, 66] width 31 height 21
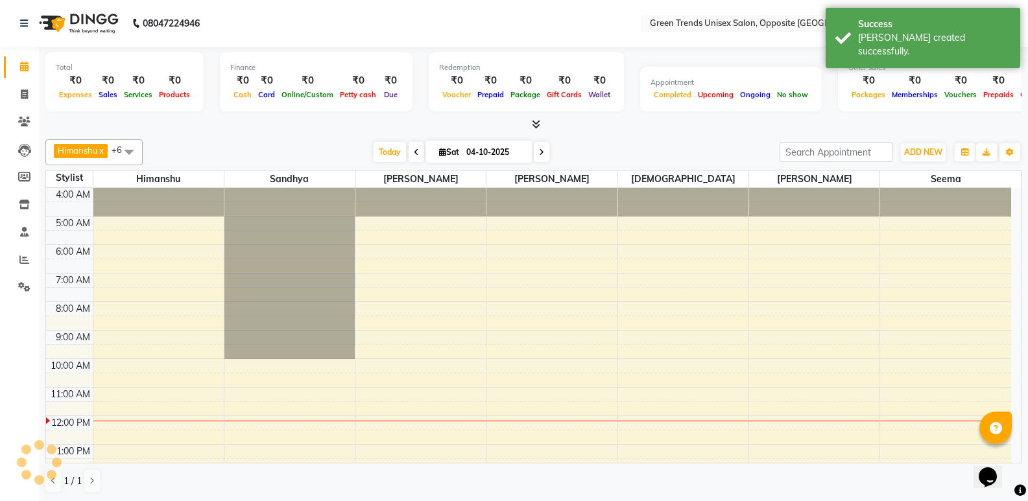
scroll to position [213, 0]
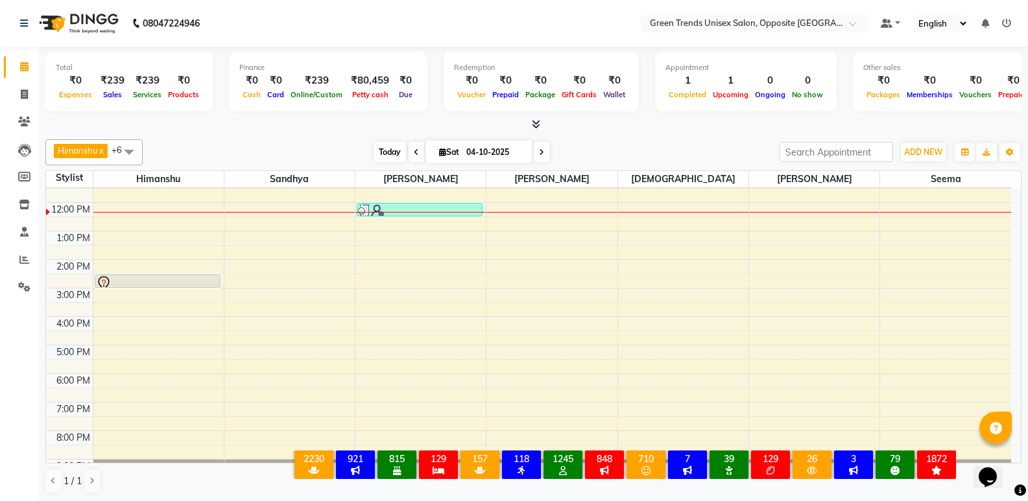
click at [391, 158] on span "Today" at bounding box center [390, 152] width 32 height 20
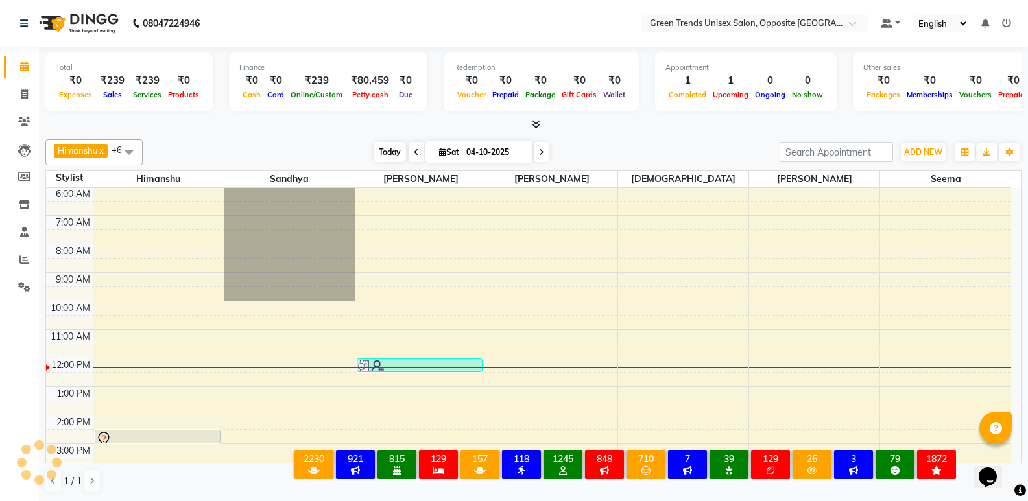
scroll to position [229, 0]
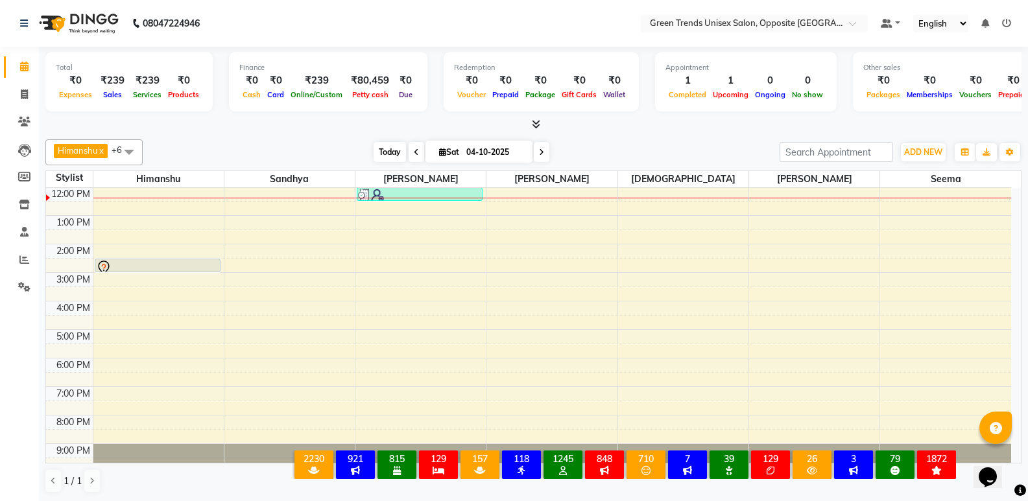
click at [376, 151] on span "Today" at bounding box center [390, 152] width 32 height 20
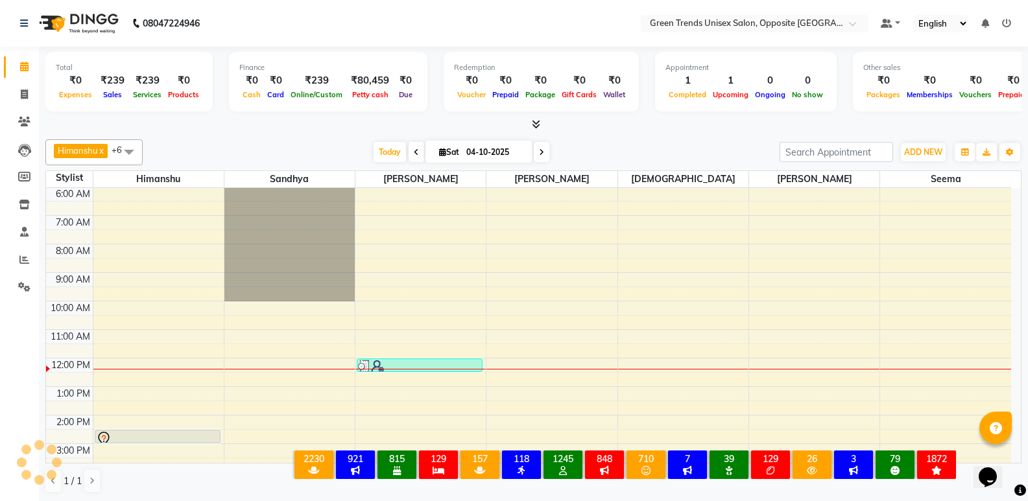
click at [360, 141] on div "[PERSON_NAME] x [PERSON_NAME] x [PERSON_NAME] x [PERSON_NAME] x [PERSON_NAME] x…" at bounding box center [533, 152] width 976 height 26
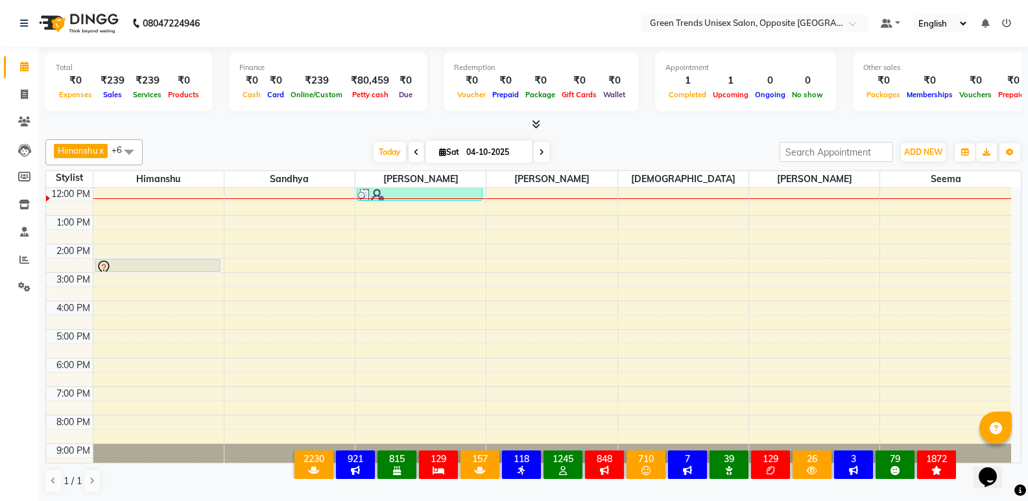
click at [335, 137] on div "[PERSON_NAME] x [PERSON_NAME] x [PERSON_NAME] x [PERSON_NAME] x [PERSON_NAME] x…" at bounding box center [533, 316] width 976 height 365
click at [394, 161] on span "Today" at bounding box center [390, 152] width 32 height 20
click at [377, 128] on div at bounding box center [533, 125] width 976 height 14
click at [395, 156] on span "Today" at bounding box center [390, 152] width 32 height 20
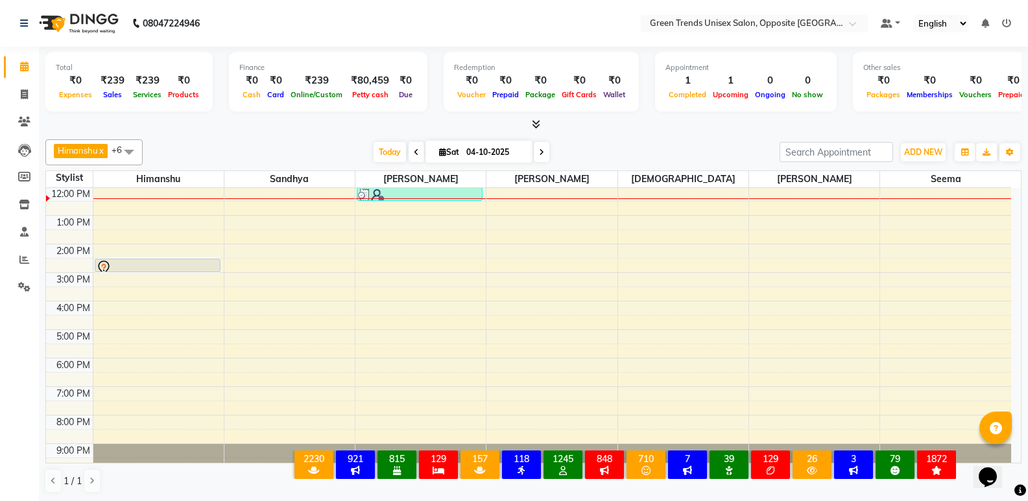
click at [317, 210] on div "4:00 AM 5:00 AM 6:00 AM 7:00 AM 8:00 AM 9:00 AM 10:00 AM 11:00 AM 12:00 PM 1:00…" at bounding box center [528, 215] width 965 height 513
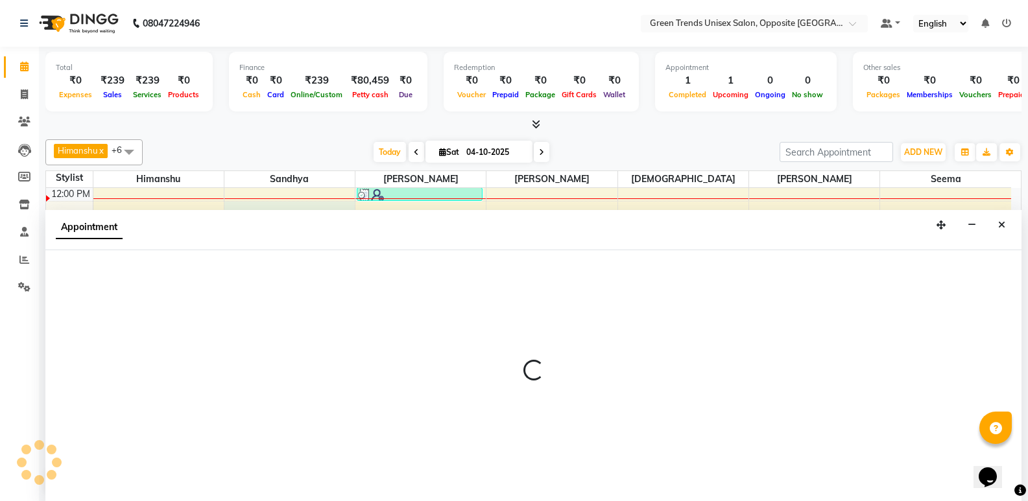
scroll to position [1, 0]
select select "35063"
select select "750"
select select "tentative"
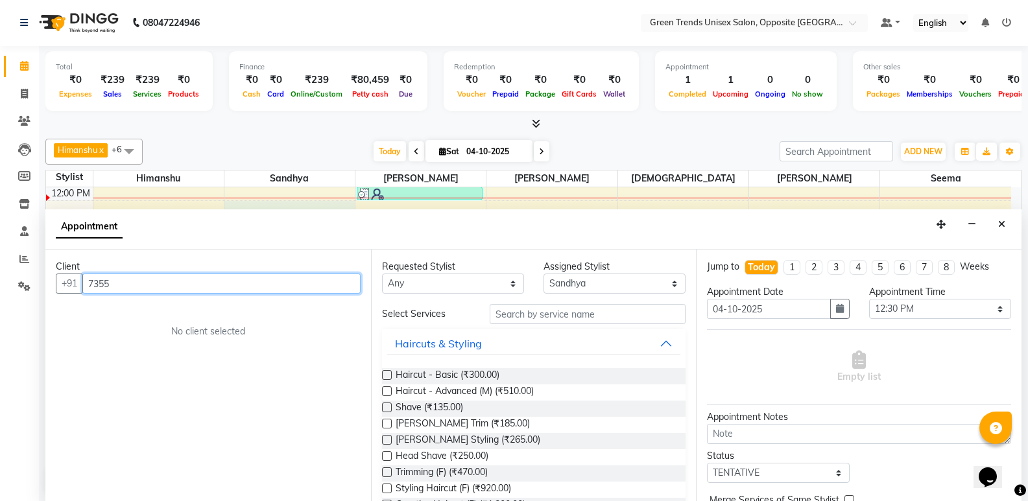
type input "73555"
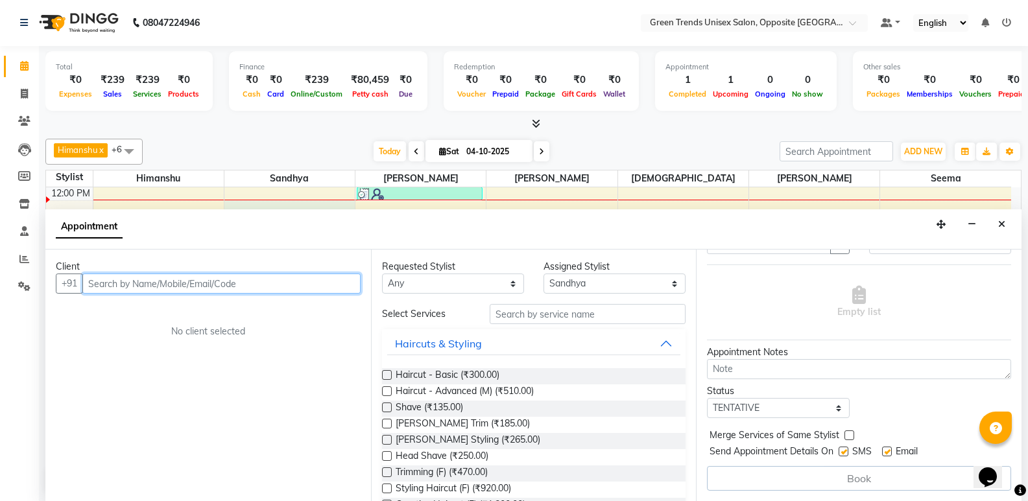
scroll to position [0, 0]
drag, startPoint x: 1009, startPoint y: 224, endPoint x: 998, endPoint y: 237, distance: 17.0
click at [1009, 224] on button "Close" at bounding box center [1001, 225] width 19 height 20
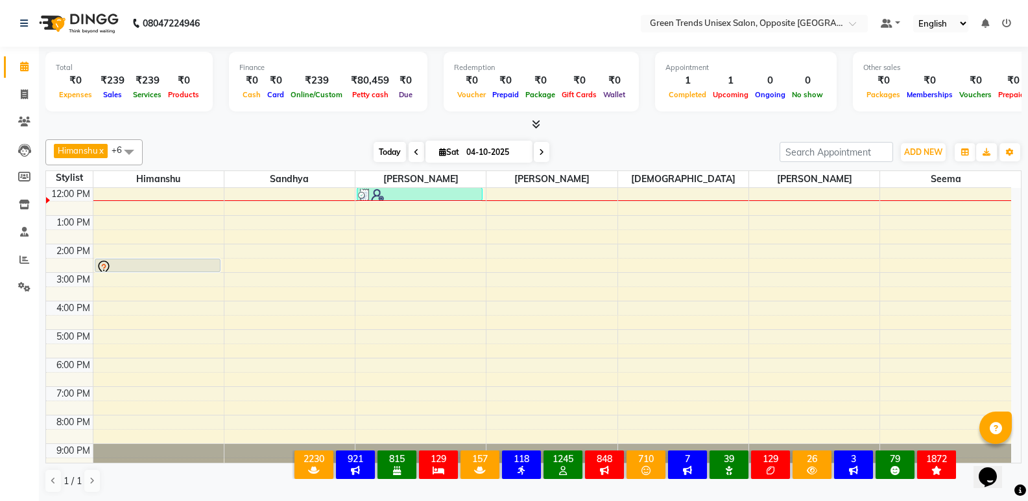
click at [377, 144] on span "Today" at bounding box center [390, 152] width 32 height 20
click at [344, 137] on div "[PERSON_NAME] x [PERSON_NAME] x [PERSON_NAME] x [PERSON_NAME] x [PERSON_NAME] x…" at bounding box center [533, 316] width 976 height 365
click at [398, 148] on span "Today" at bounding box center [390, 152] width 32 height 20
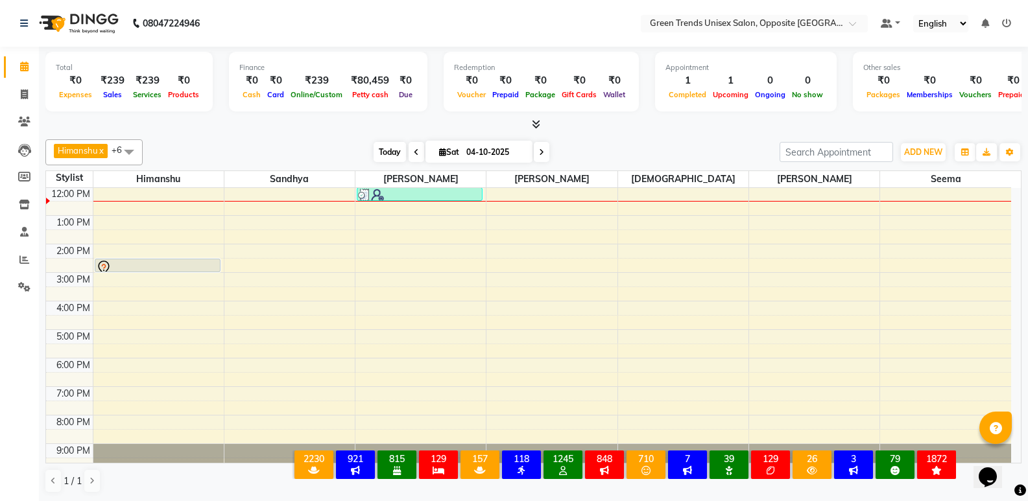
click at [398, 148] on span "Today" at bounding box center [390, 152] width 32 height 20
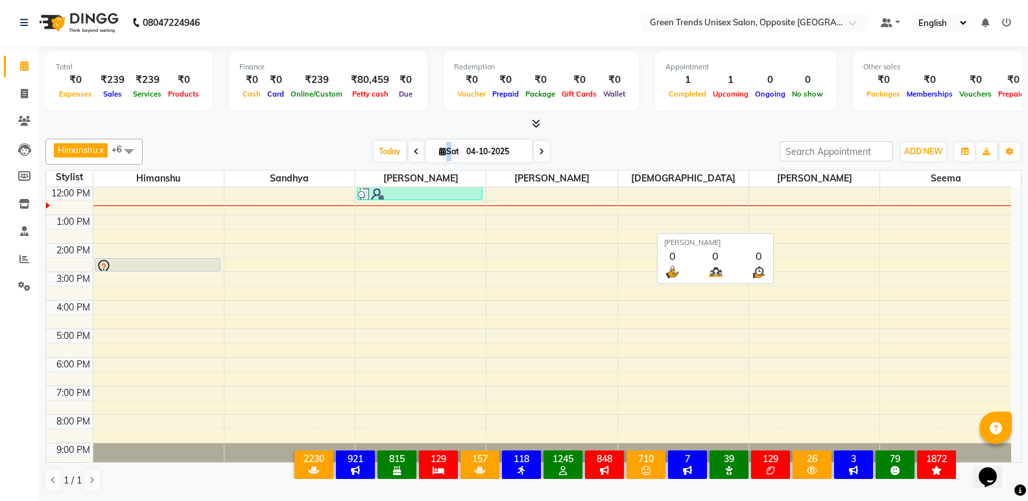
click at [595, 139] on div "[PERSON_NAME] x [PERSON_NAME] x [PERSON_NAME] x [PERSON_NAME] x [PERSON_NAME] x…" at bounding box center [533, 152] width 976 height 26
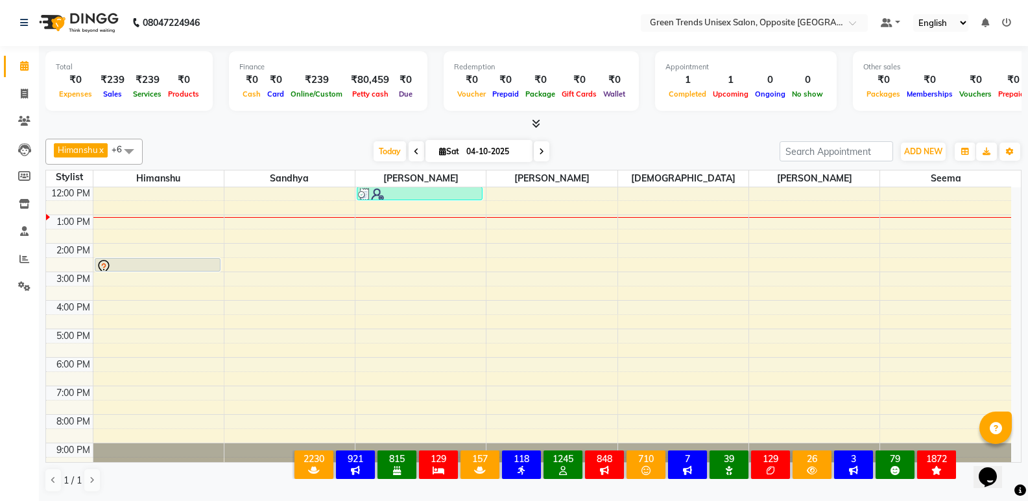
click at [403, 142] on div "[DATE] [DATE]" at bounding box center [461, 151] width 178 height 19
click at [386, 145] on span "Today" at bounding box center [390, 151] width 32 height 20
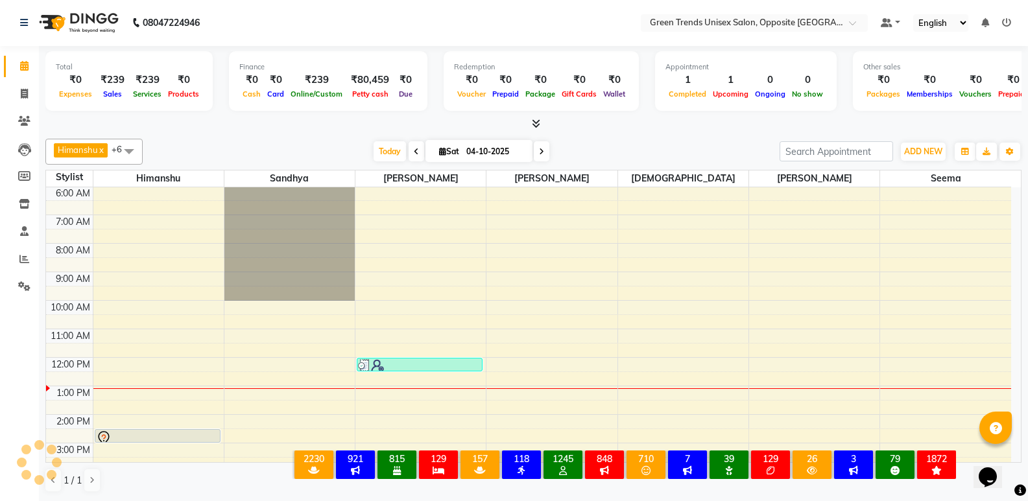
scroll to position [238, 0]
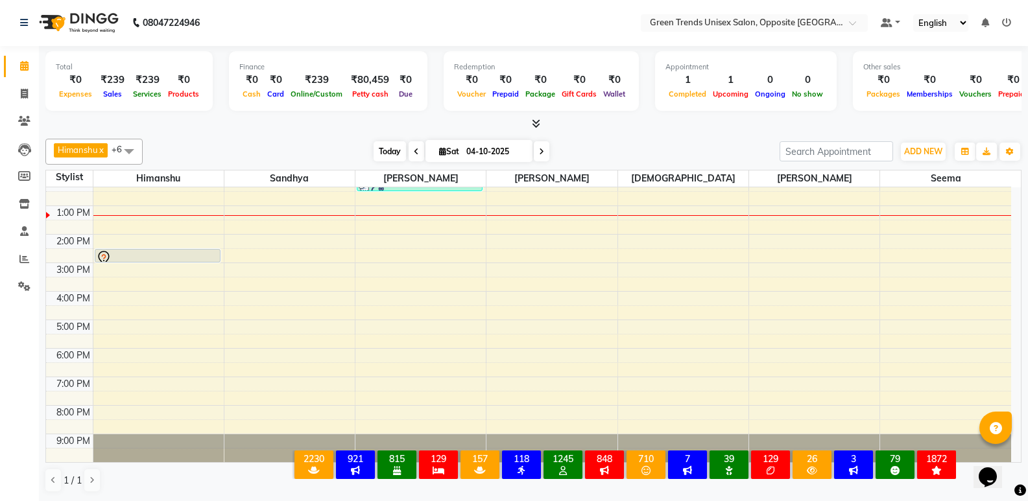
click at [390, 155] on span "Today" at bounding box center [390, 151] width 32 height 20
click at [147, 226] on div "4:00 AM 5:00 AM 6:00 AM 7:00 AM 8:00 AM 9:00 AM 10:00 AM 11:00 AM 12:00 PM 1:00…" at bounding box center [528, 205] width 965 height 513
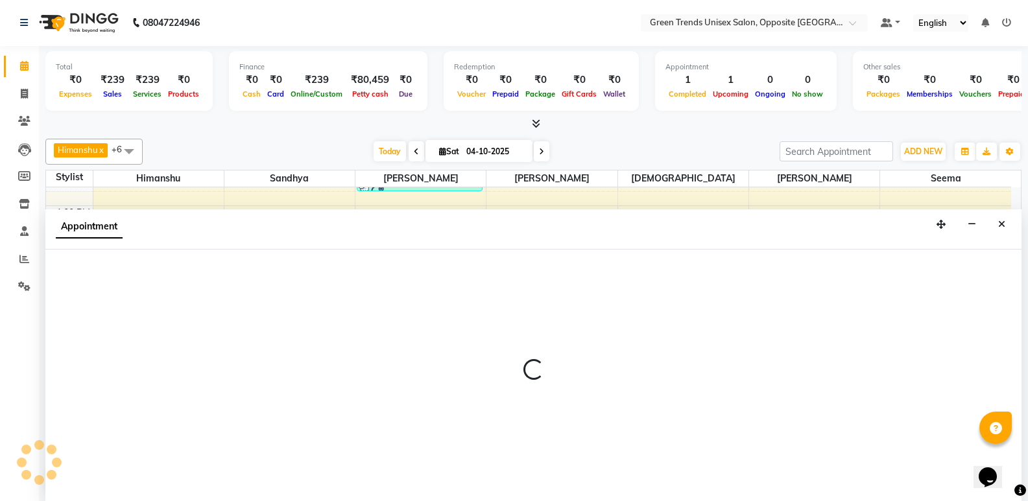
select select "82136"
select select "tentative"
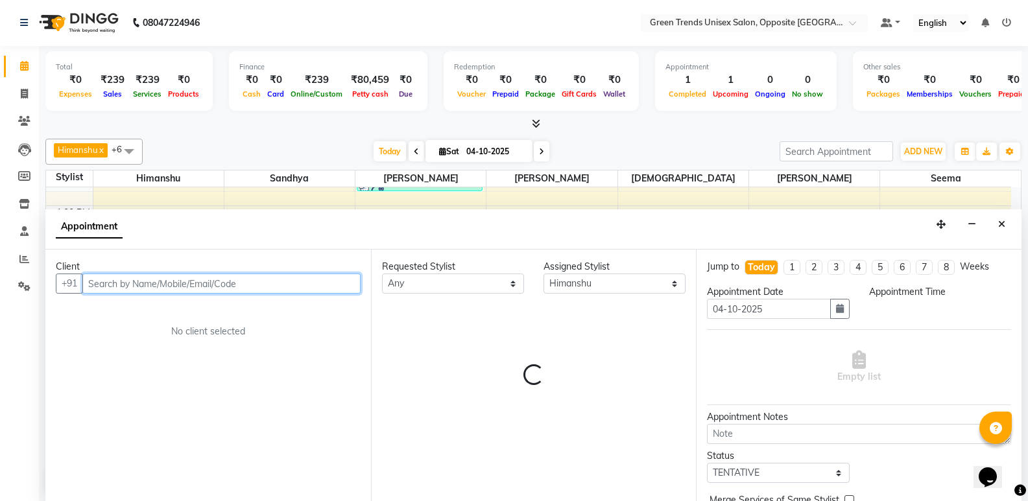
select select "810"
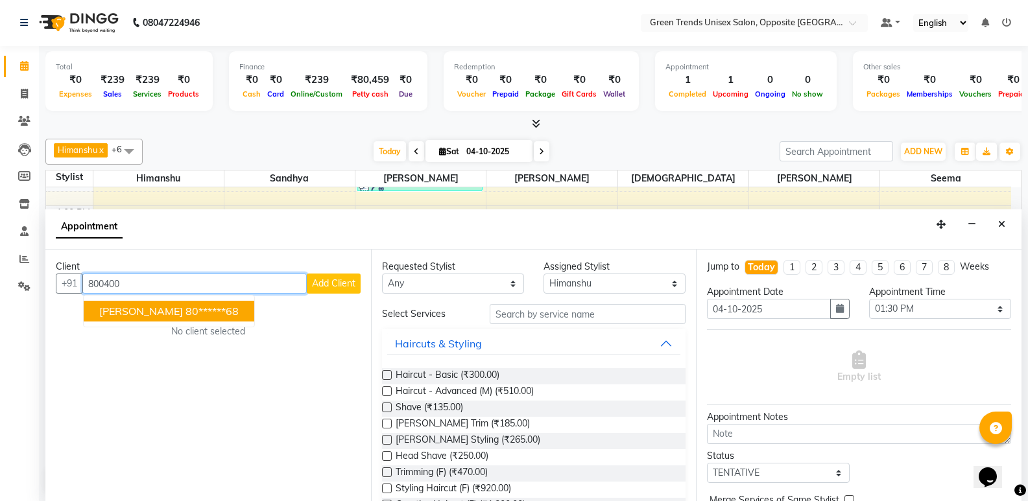
click at [143, 316] on span "[PERSON_NAME]" at bounding box center [141, 311] width 84 height 13
type input "80******68"
click at [143, 316] on div "Client +91 80******68 [PERSON_NAME] 80******68 Add Client No client selected" at bounding box center [208, 376] width 326 height 252
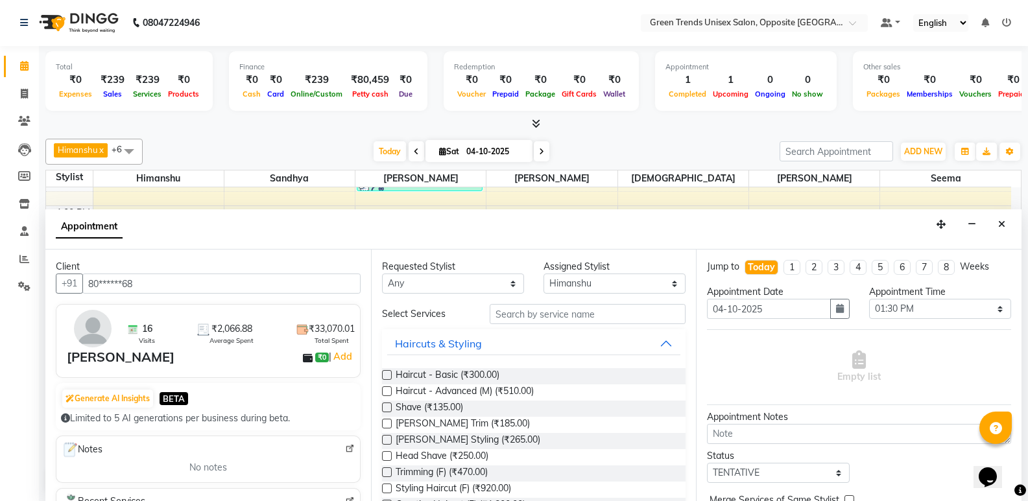
click at [385, 379] on label at bounding box center [387, 375] width 10 height 10
click at [385, 379] on input "checkbox" at bounding box center [386, 376] width 8 height 8
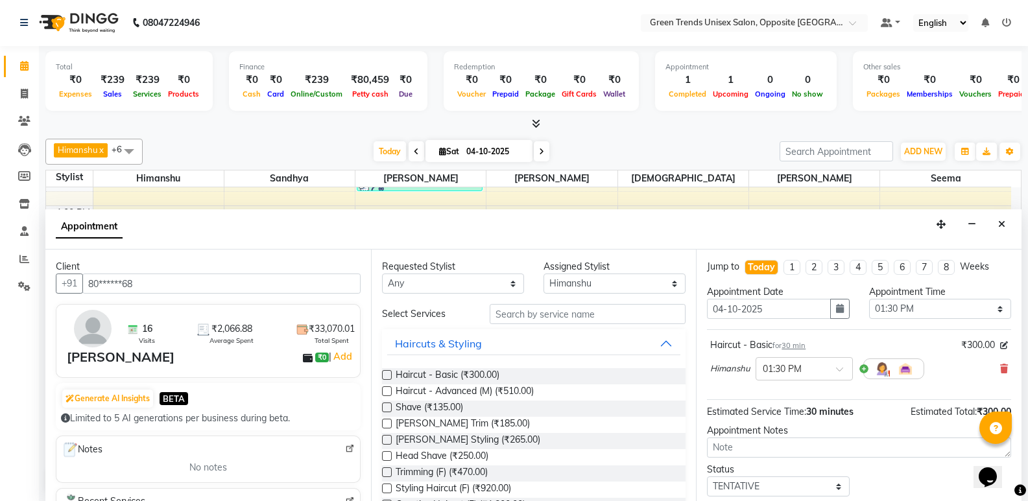
click at [385, 376] on label at bounding box center [387, 375] width 10 height 10
click at [385, 376] on input "checkbox" at bounding box center [386, 376] width 8 height 8
click at [385, 376] on label at bounding box center [387, 375] width 10 height 10
click at [385, 376] on input "checkbox" at bounding box center [386, 376] width 8 height 8
checkbox input "false"
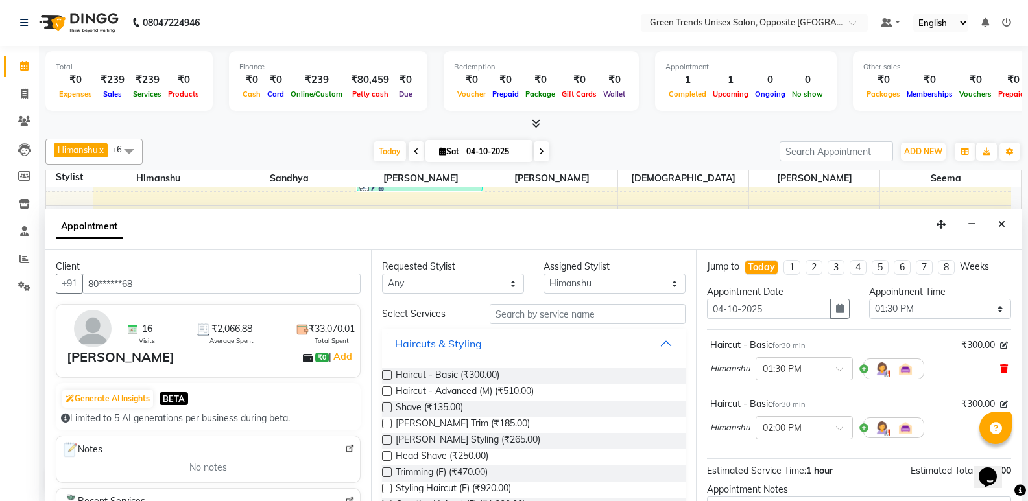
click at [1000, 370] on icon at bounding box center [1004, 369] width 8 height 9
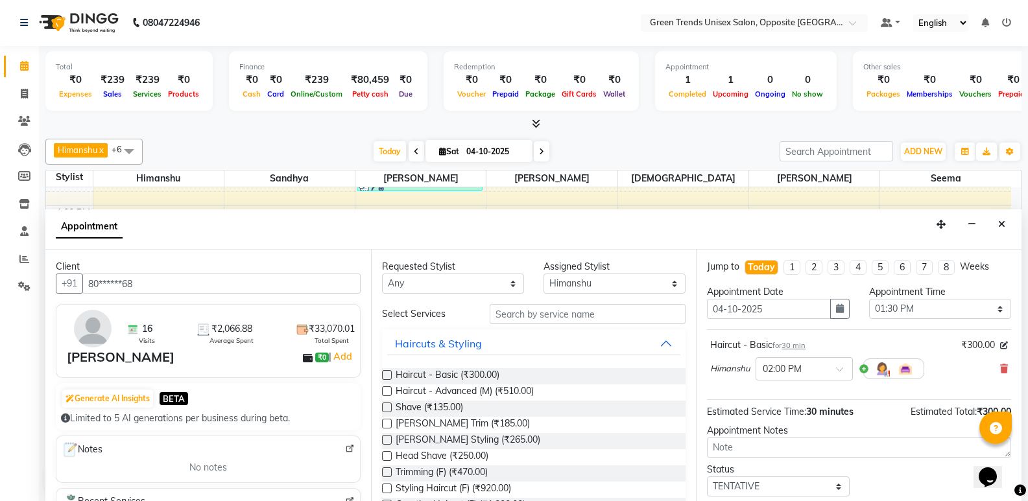
scroll to position [77, 0]
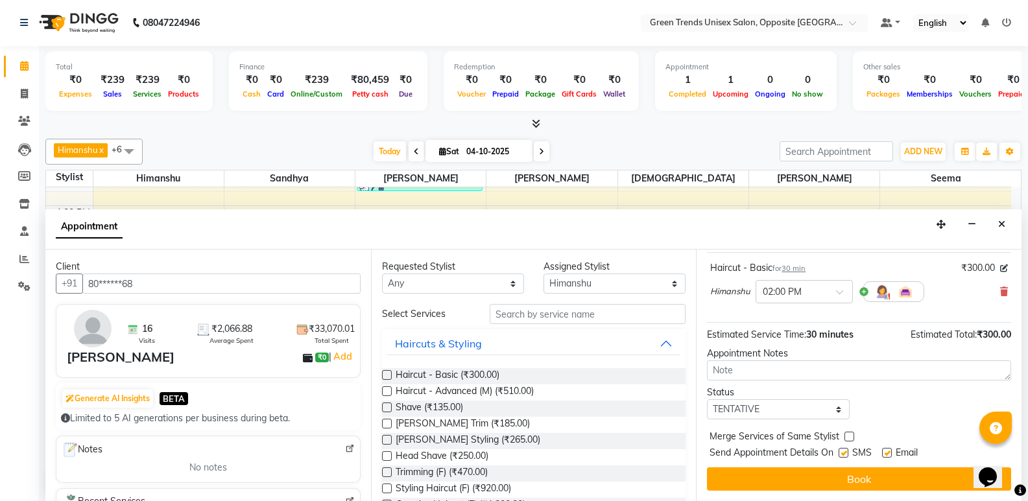
click at [907, 467] on div "Jump to [DATE] 1 2 3 4 5 6 7 8 Weeks Appointment Date [DATE] Appointment Time S…" at bounding box center [859, 376] width 326 height 252
click at [898, 475] on button "Book" at bounding box center [859, 479] width 304 height 23
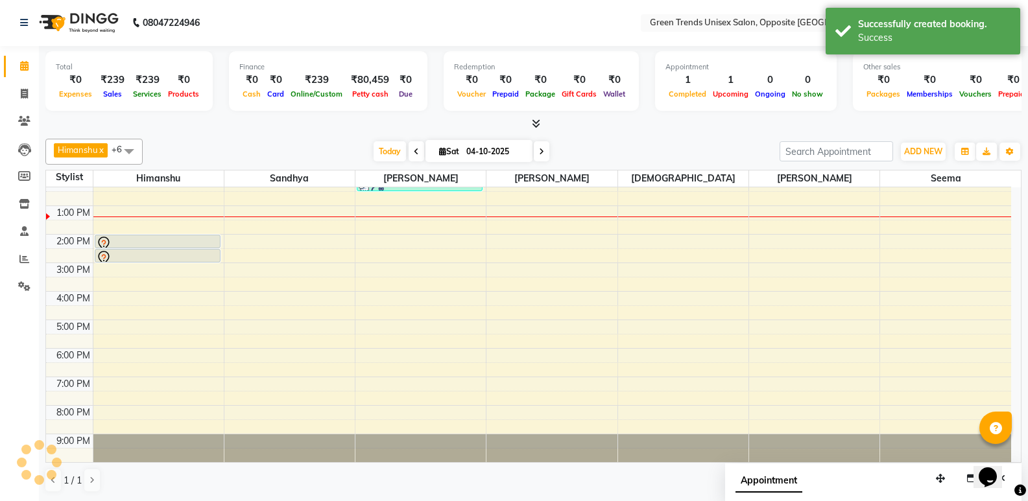
scroll to position [0, 0]
click at [384, 151] on span "Today" at bounding box center [390, 152] width 32 height 20
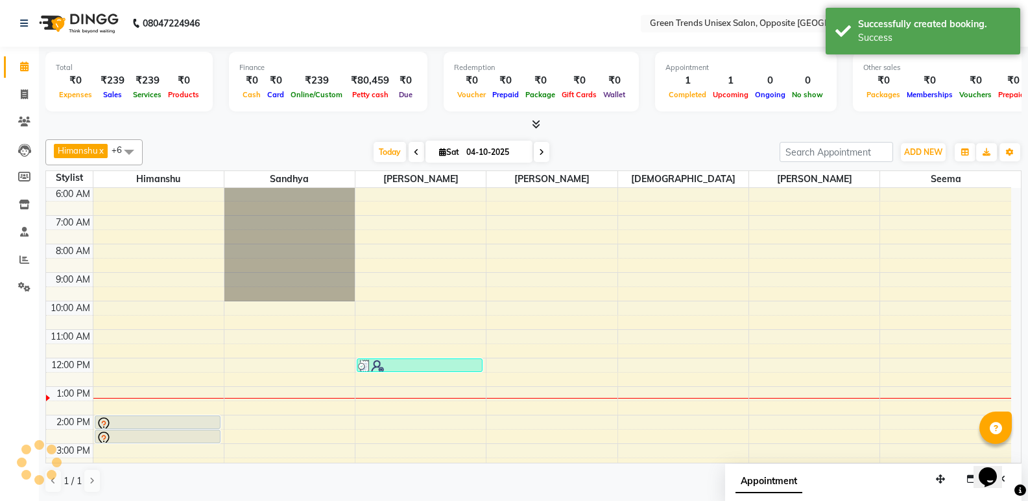
scroll to position [238, 0]
